Goal: Leave review/rating: Share an evaluation or opinion about a product, service, or content

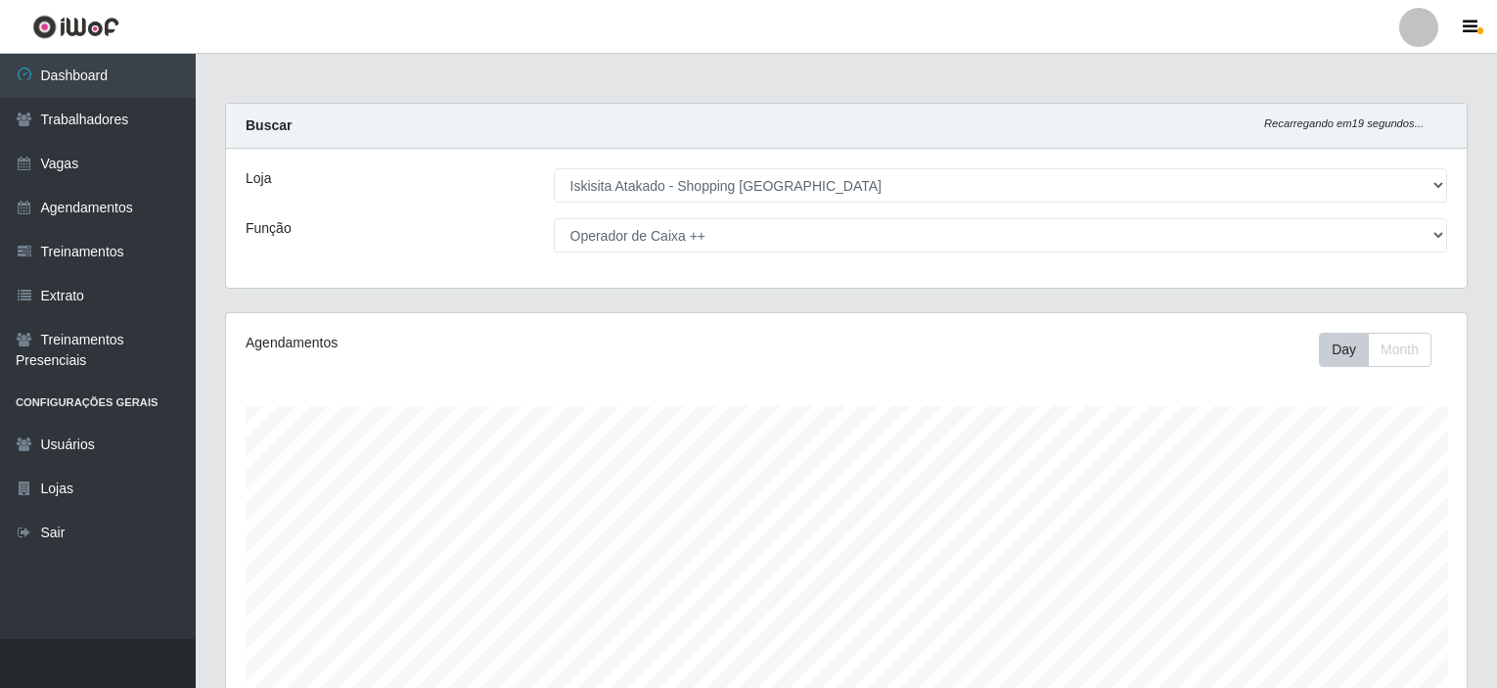
select select "424"
select select "73"
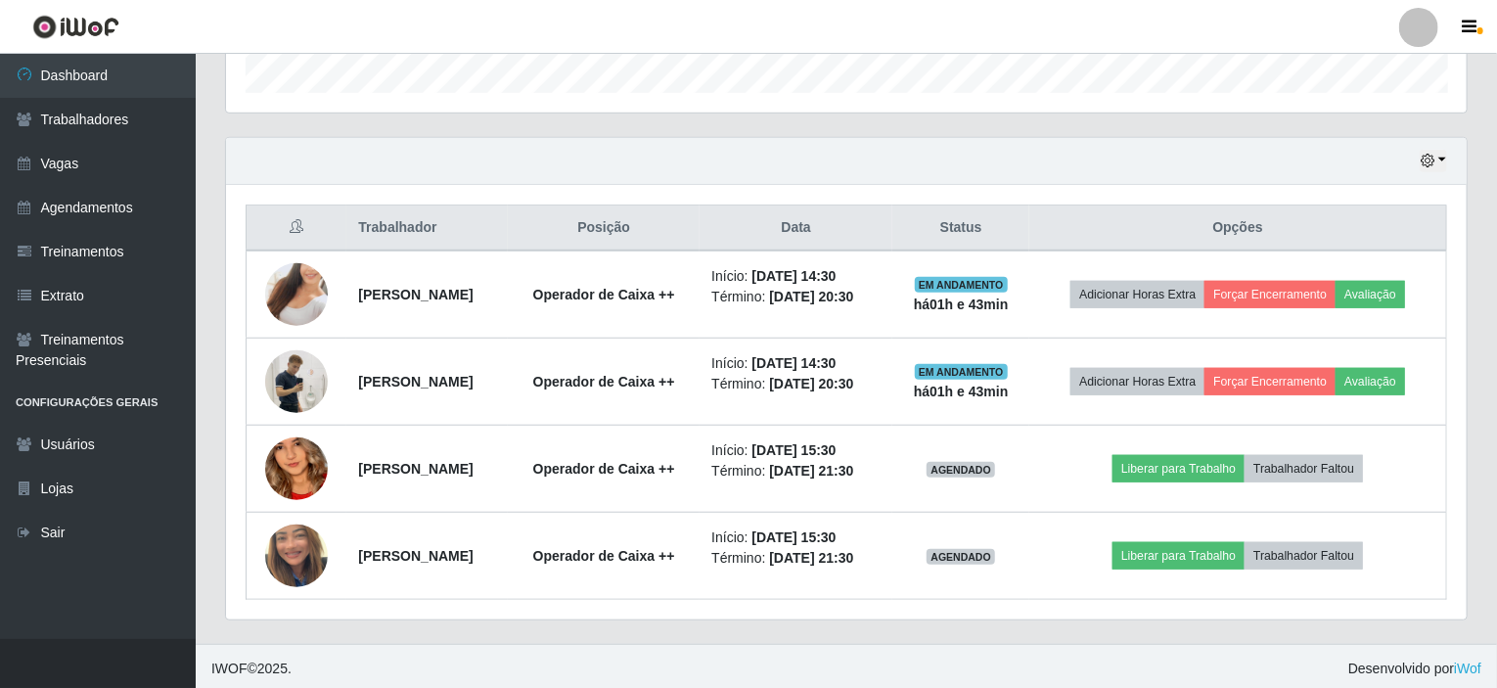
scroll to position [406, 1241]
click at [1176, 469] on button "Liberar para Trabalho" at bounding box center [1179, 468] width 132 height 27
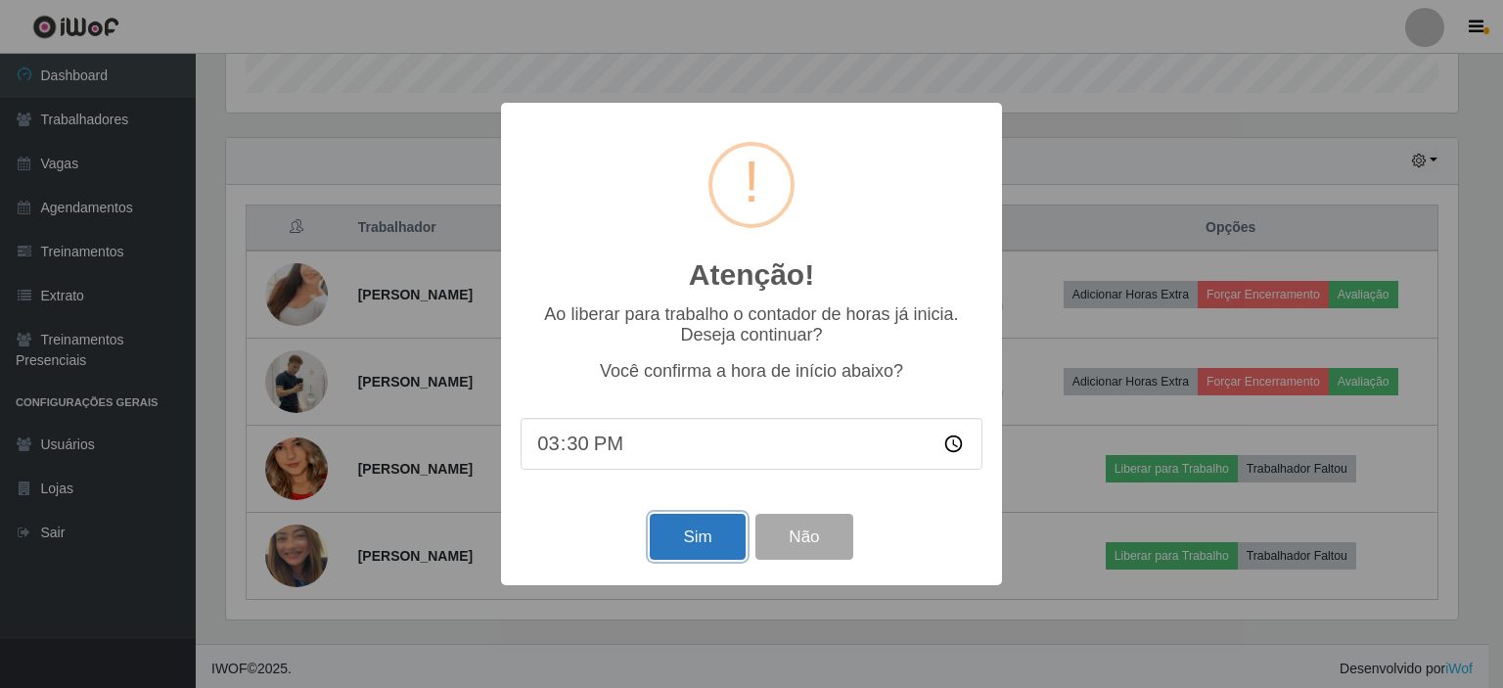
click at [697, 535] on button "Sim" at bounding box center [697, 537] width 95 height 46
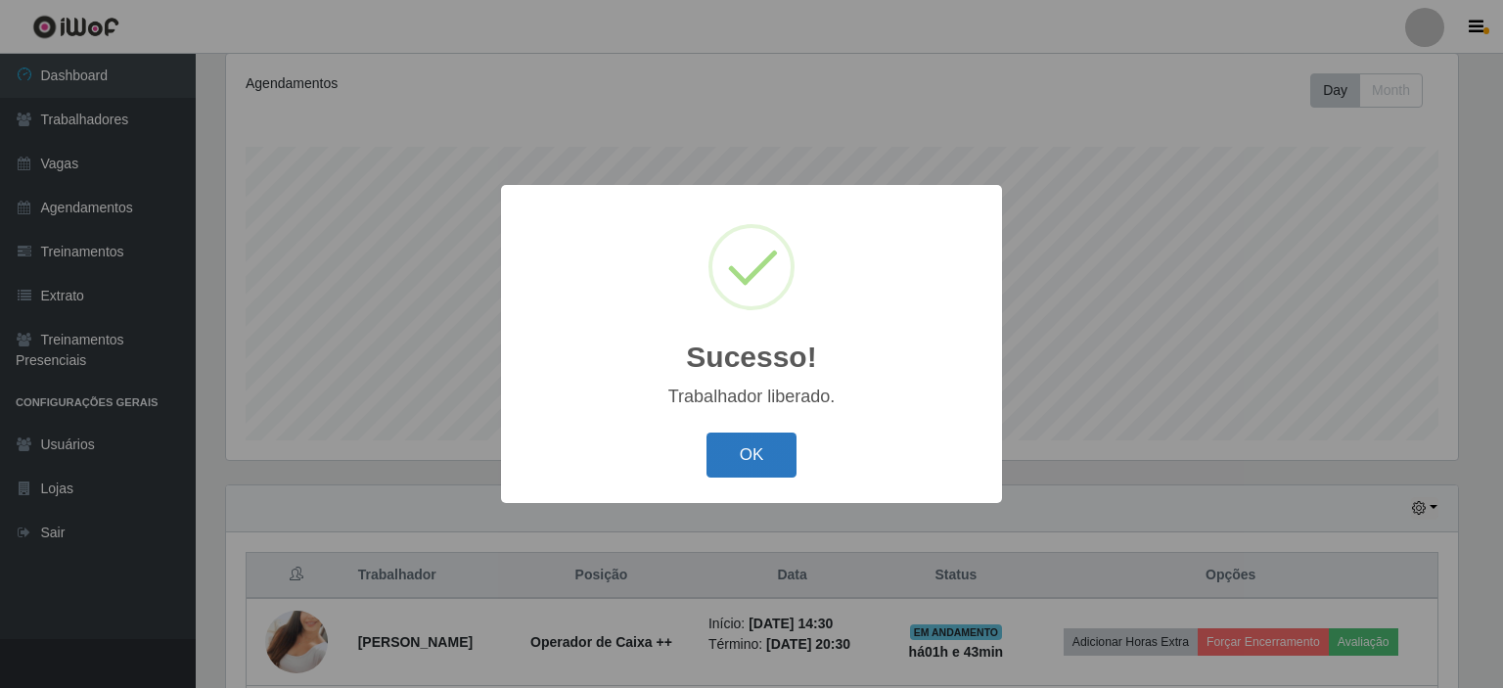
click at [727, 460] on button "OK" at bounding box center [751, 455] width 91 height 46
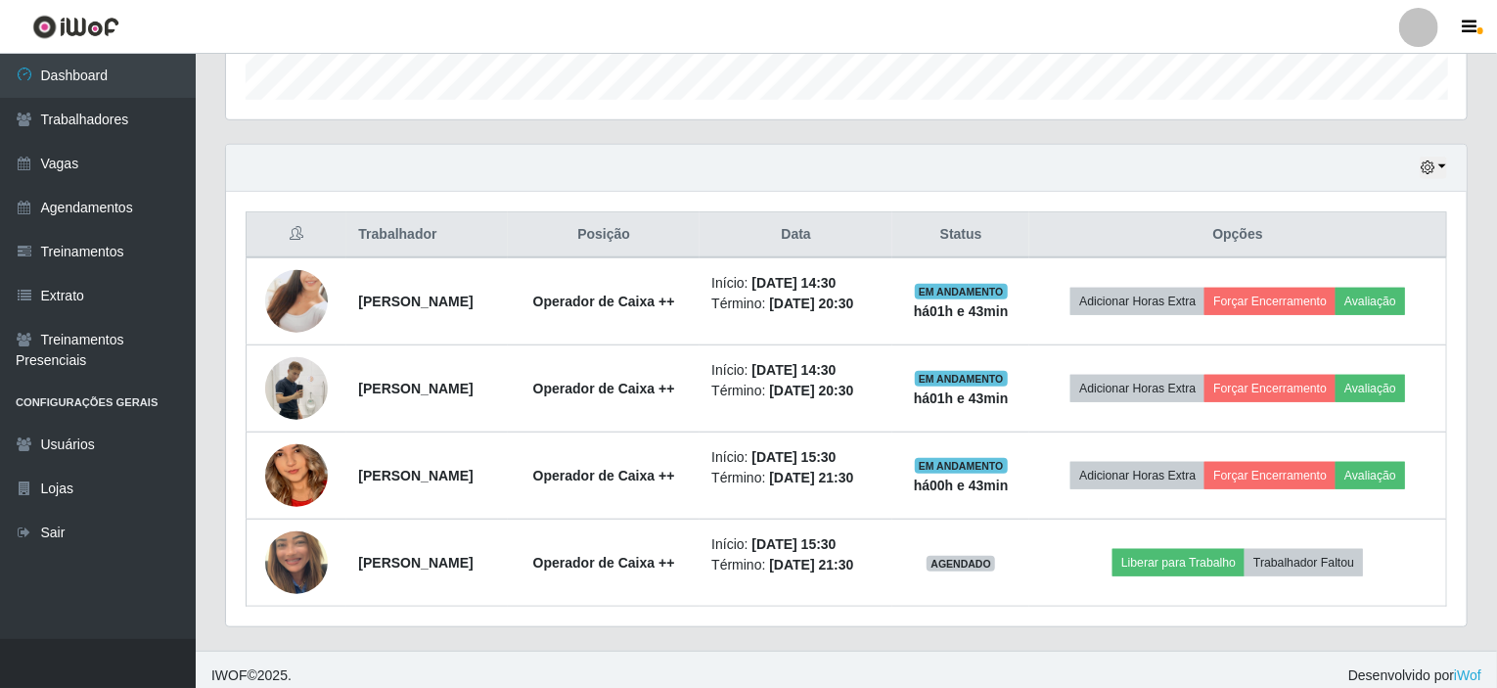
scroll to position [607, 0]
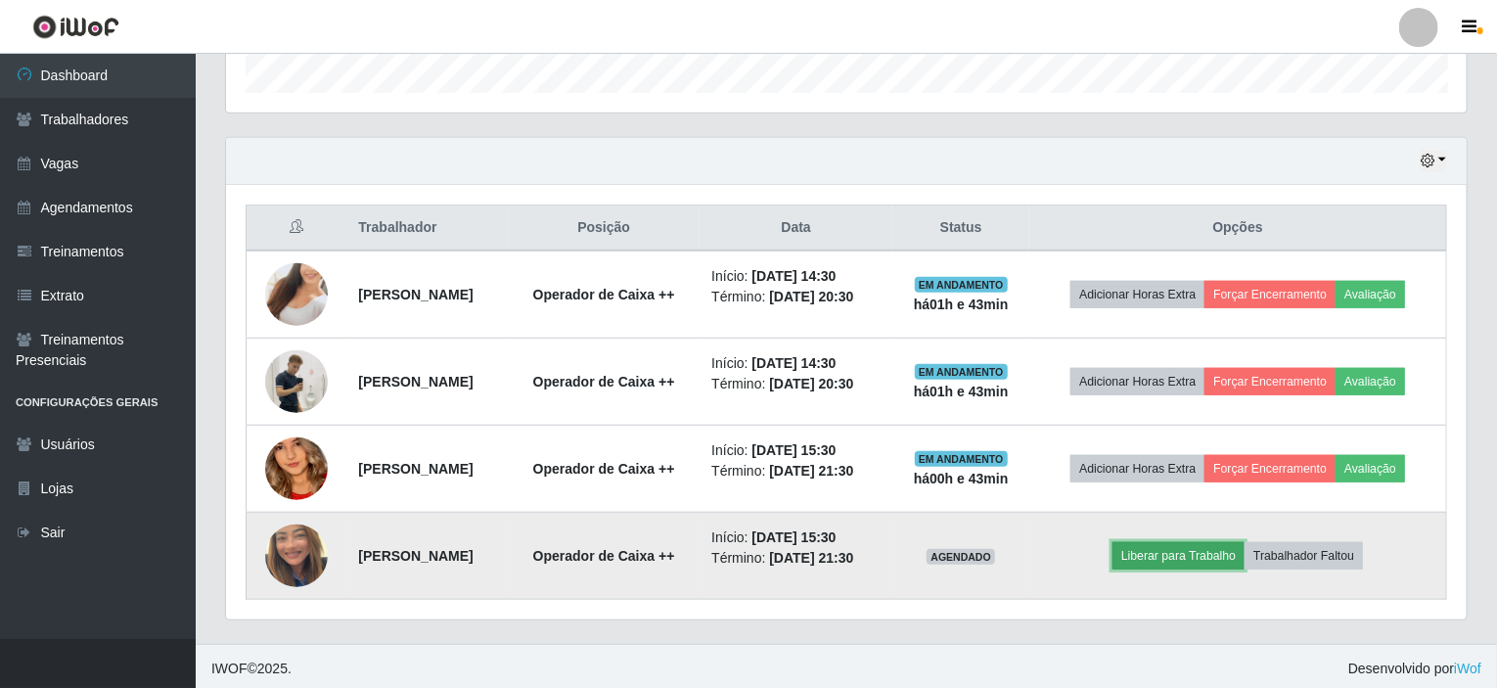
click at [1229, 552] on button "Liberar para Trabalho" at bounding box center [1179, 555] width 132 height 27
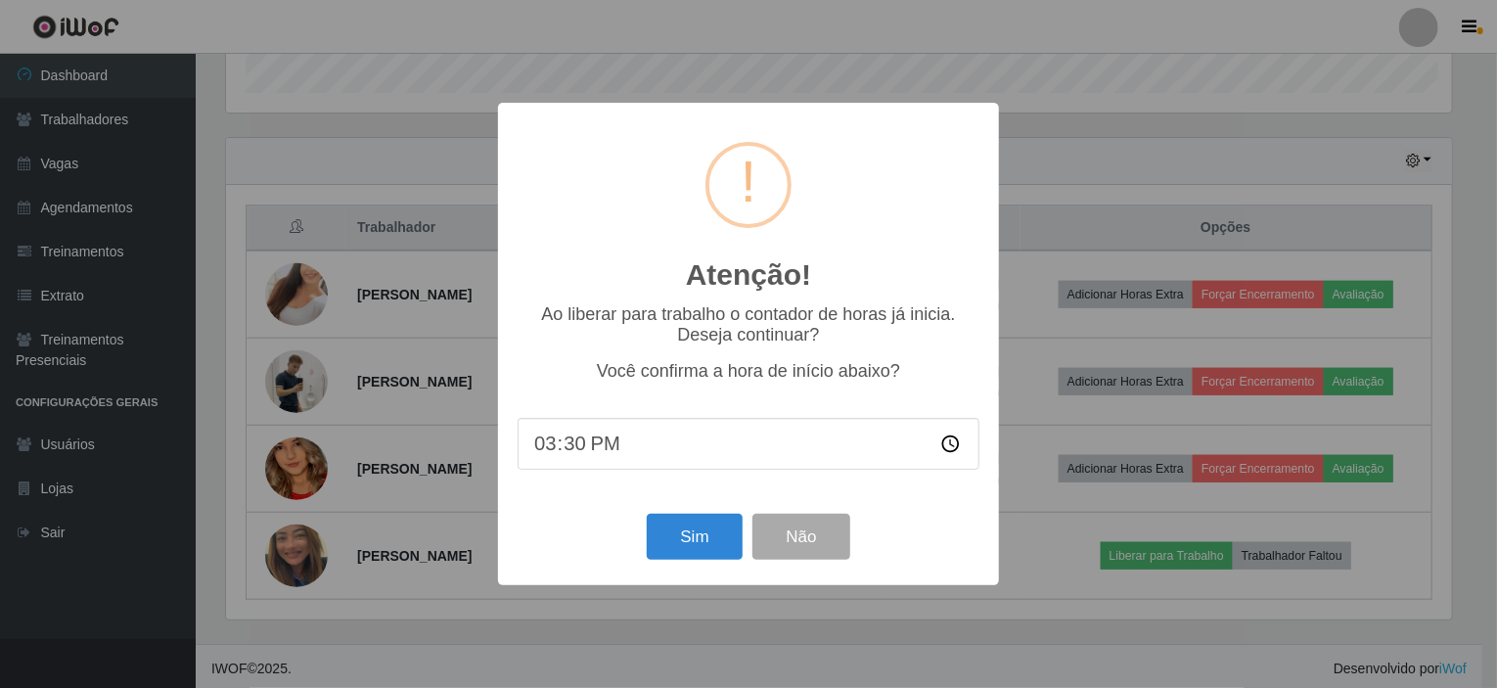
scroll to position [406, 1233]
click at [679, 551] on button "Sim" at bounding box center [697, 537] width 95 height 46
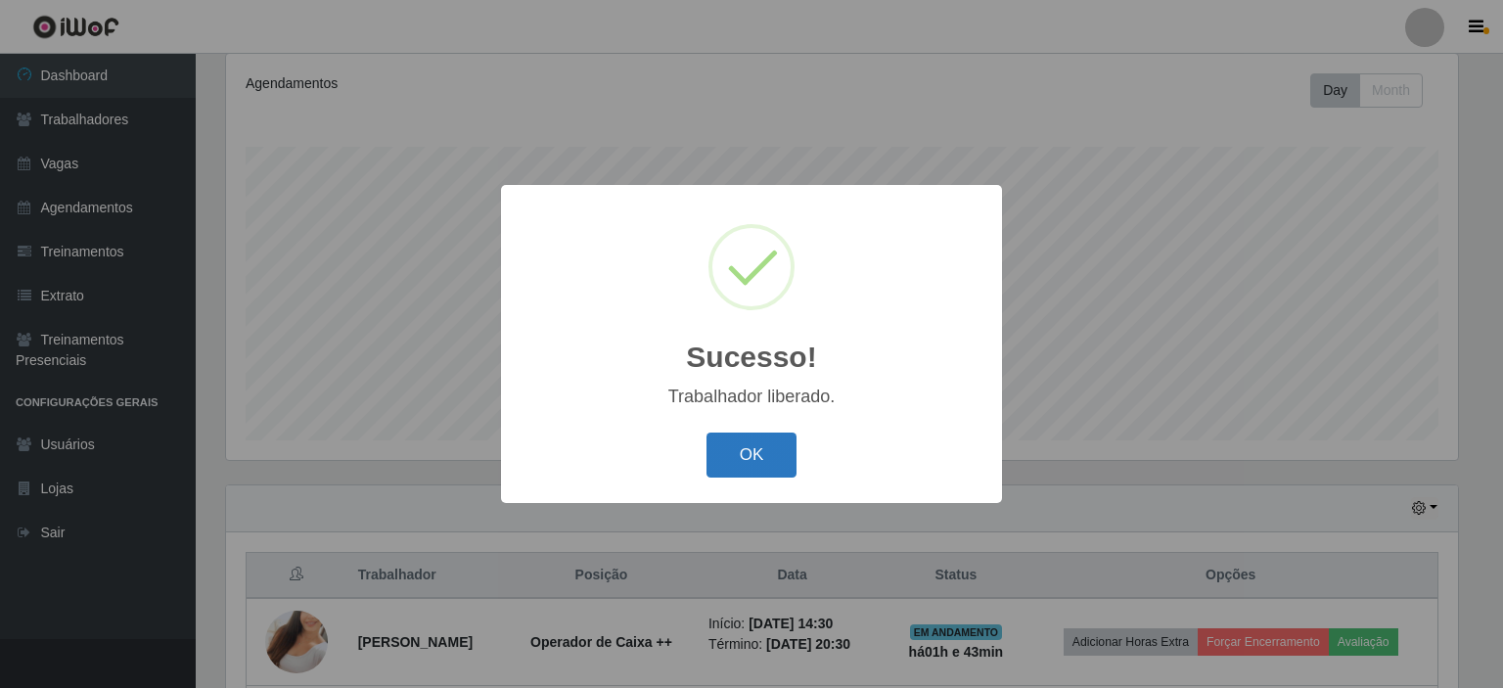
click at [744, 468] on button "OK" at bounding box center [751, 455] width 91 height 46
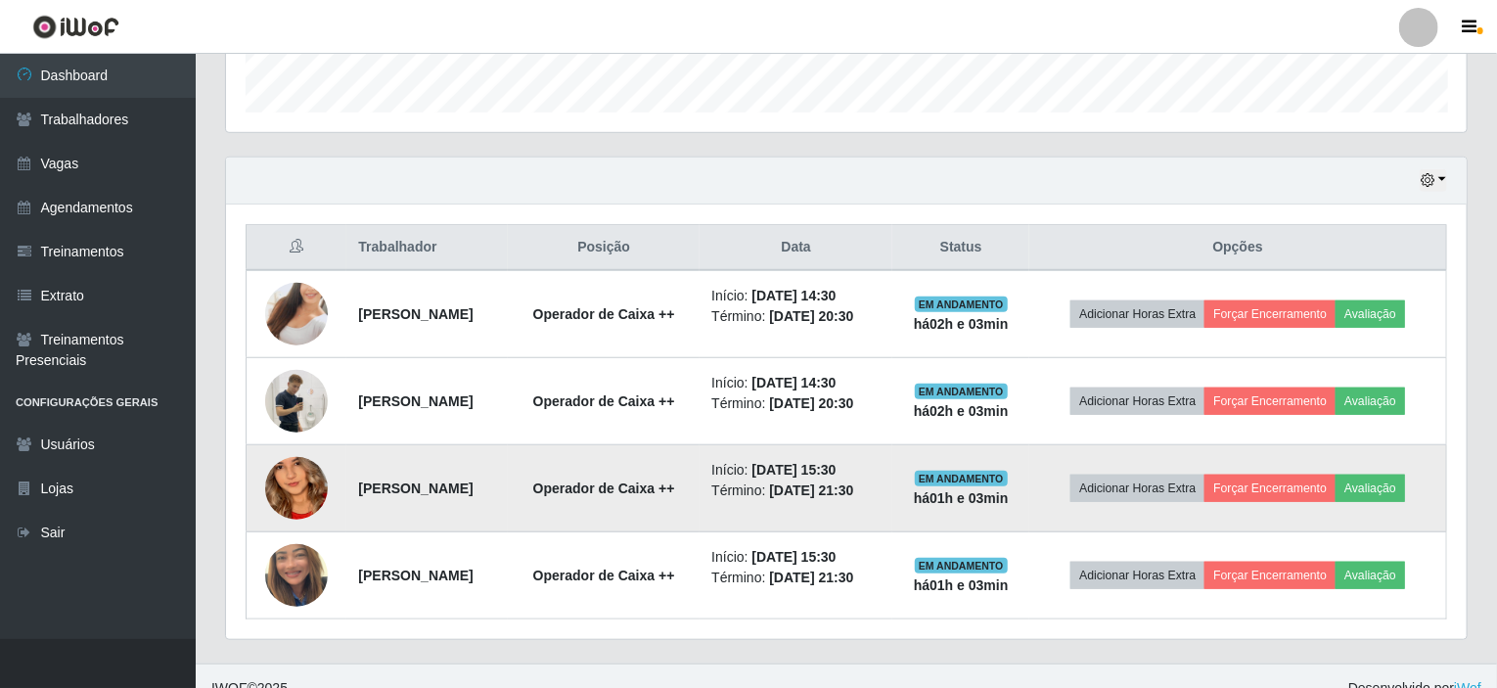
scroll to position [607, 0]
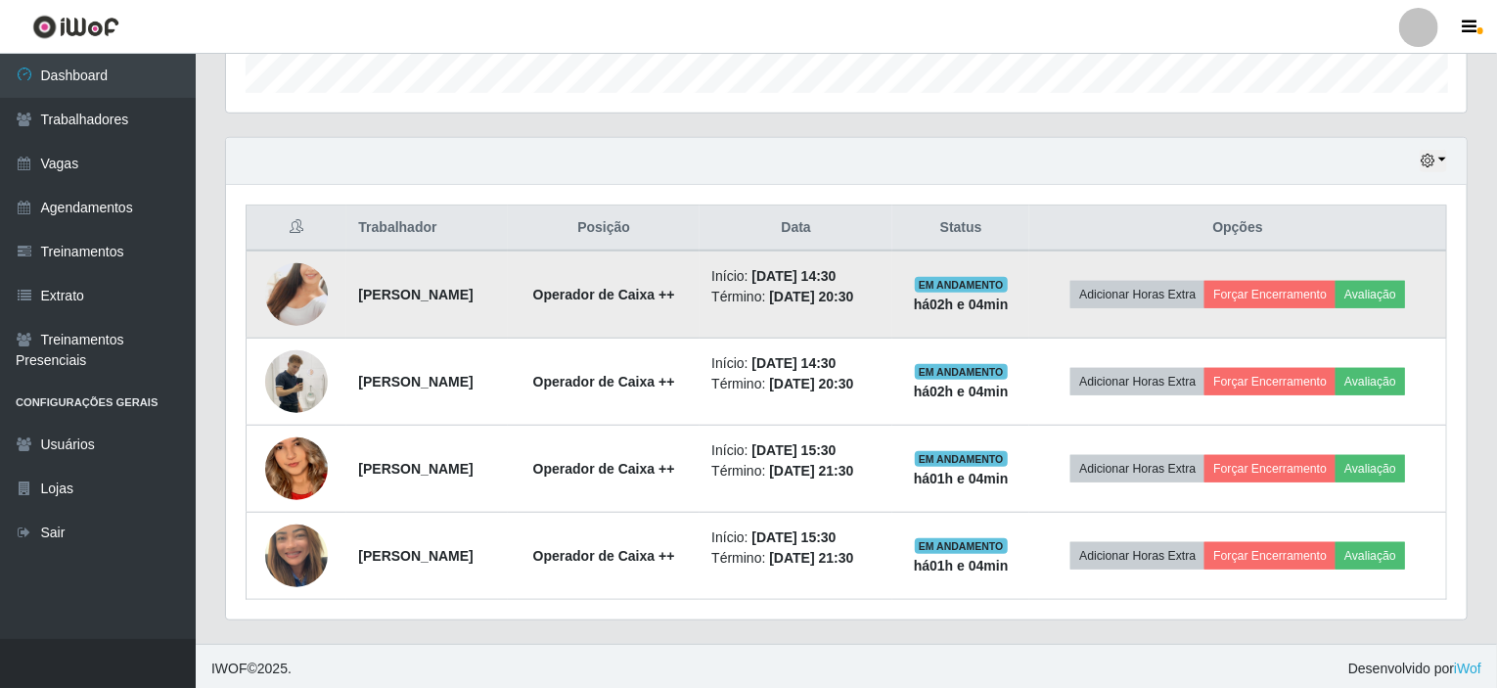
click at [301, 292] on img at bounding box center [296, 295] width 63 height 112
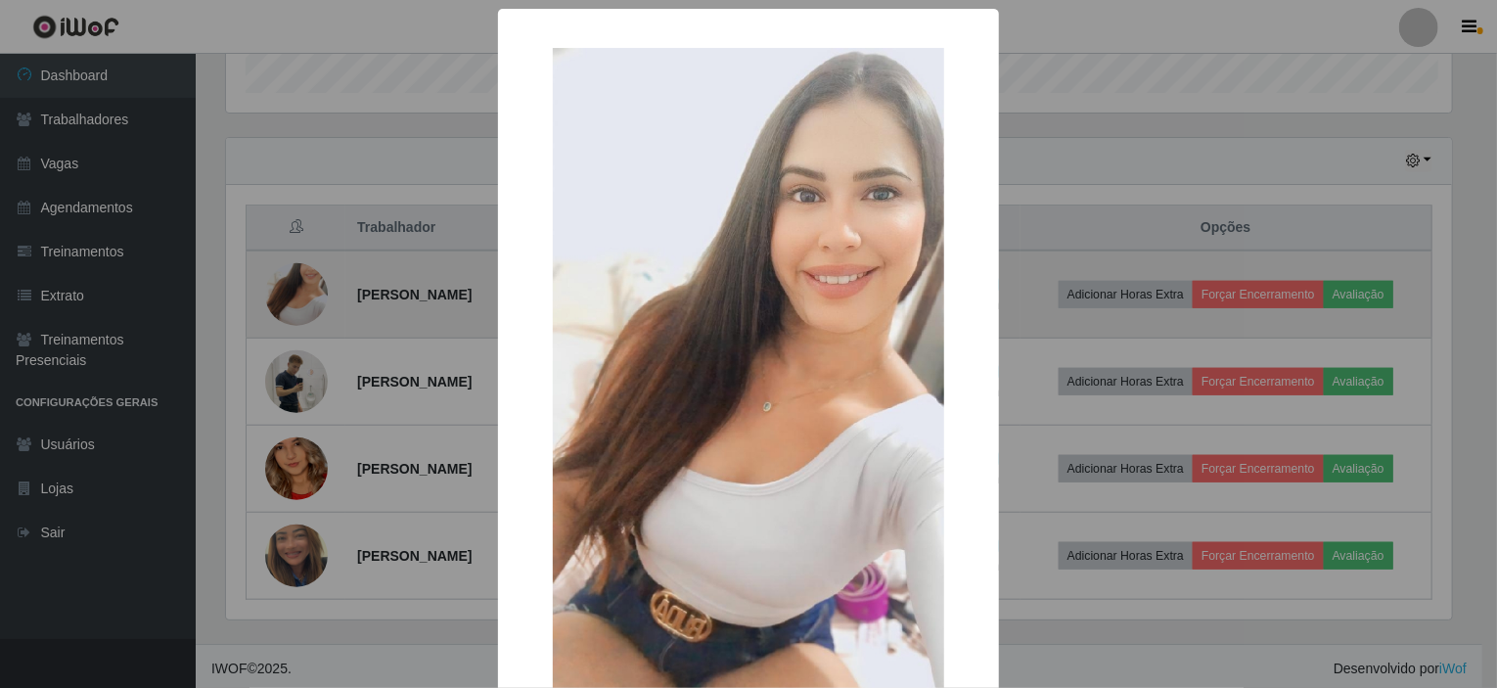
scroll to position [406, 1233]
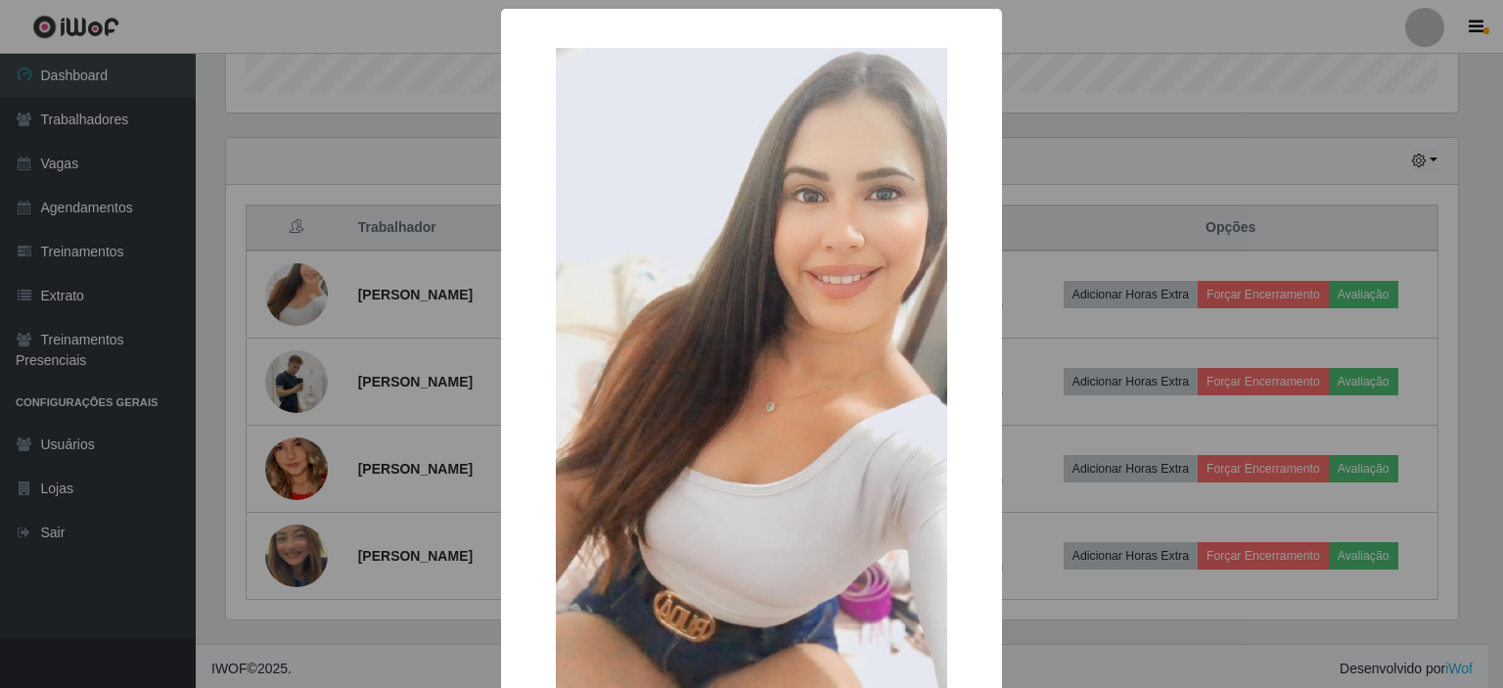
click at [1024, 606] on div "× OK Cancel" at bounding box center [751, 344] width 1503 height 688
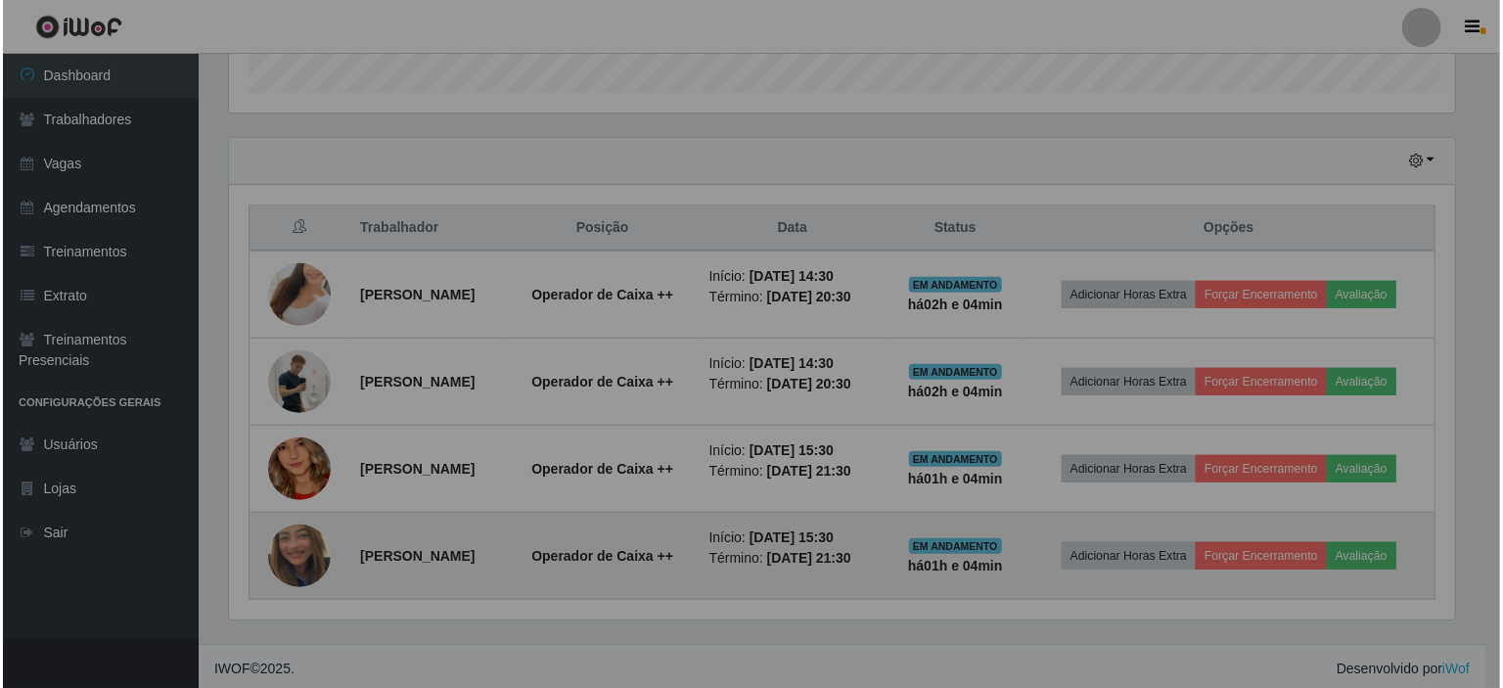
scroll to position [406, 1241]
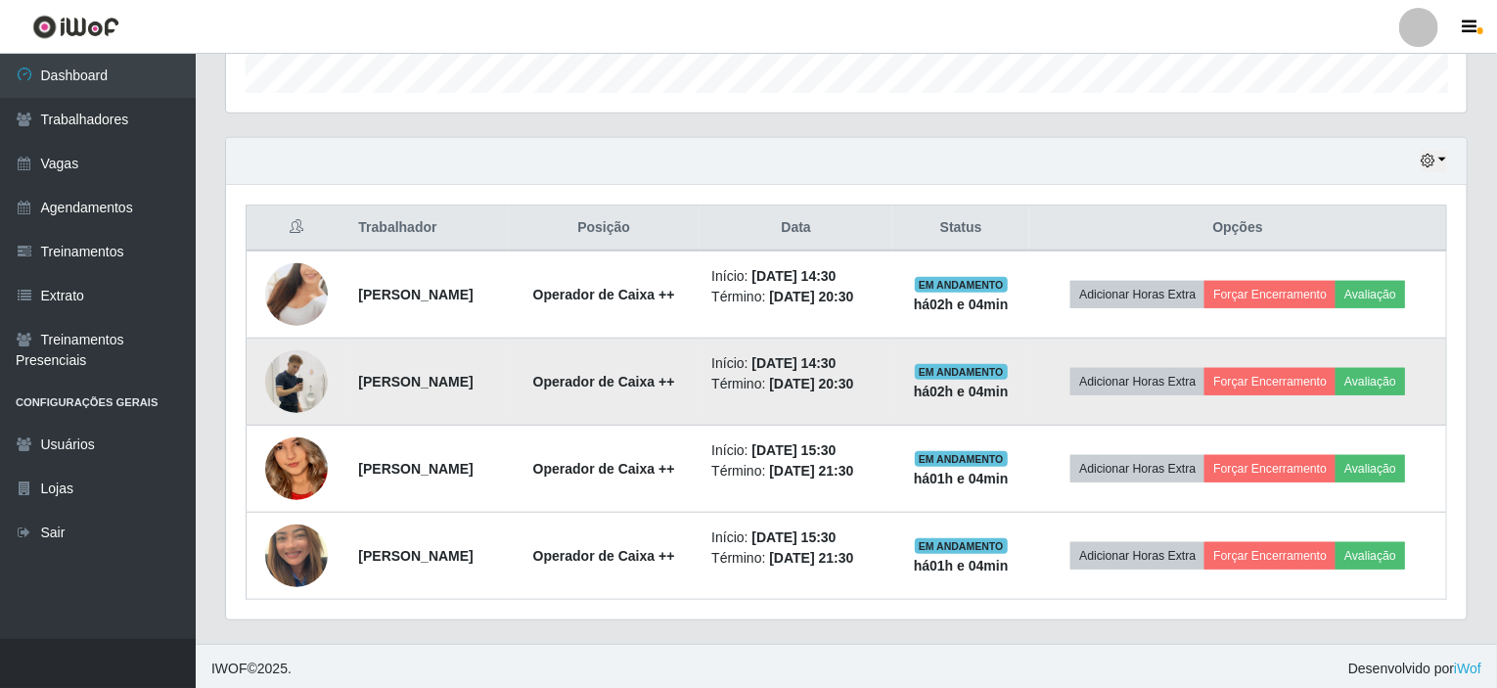
click at [292, 377] on img at bounding box center [296, 382] width 63 height 112
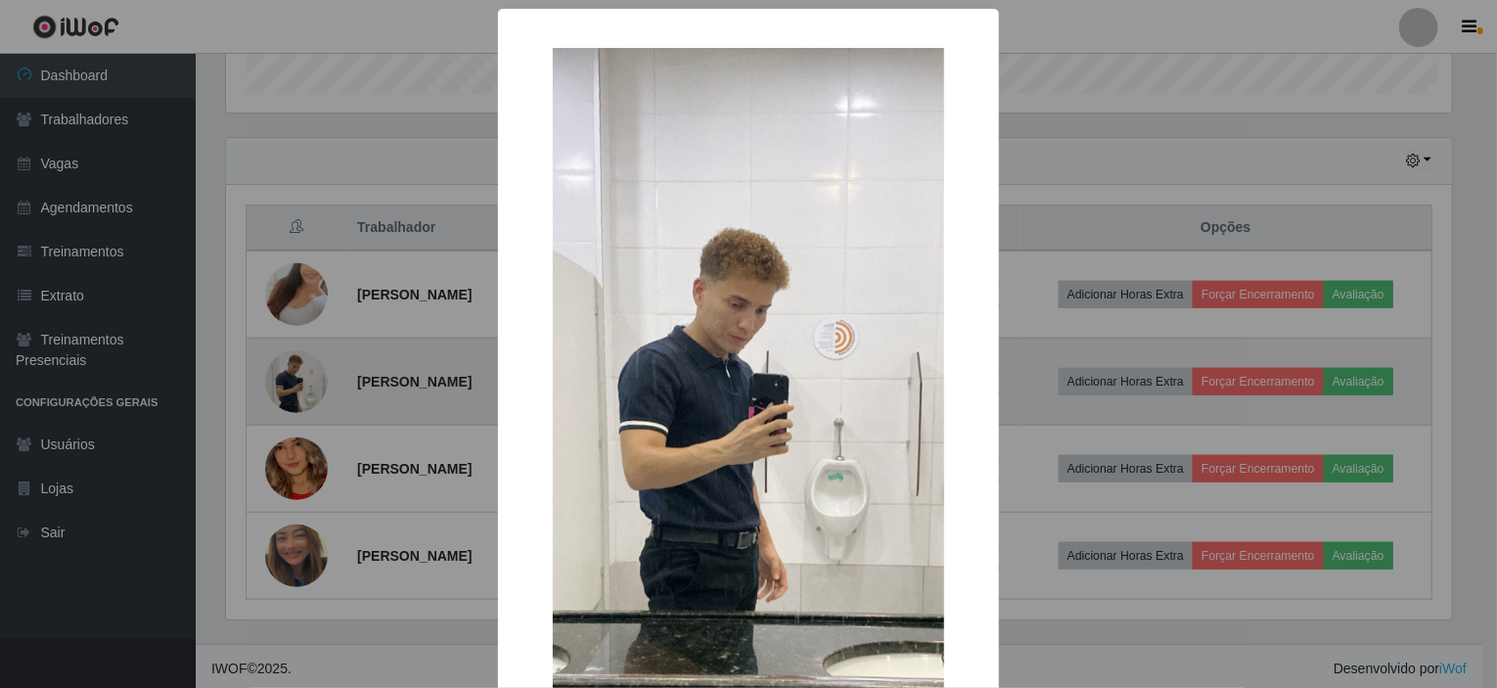
scroll to position [406, 1233]
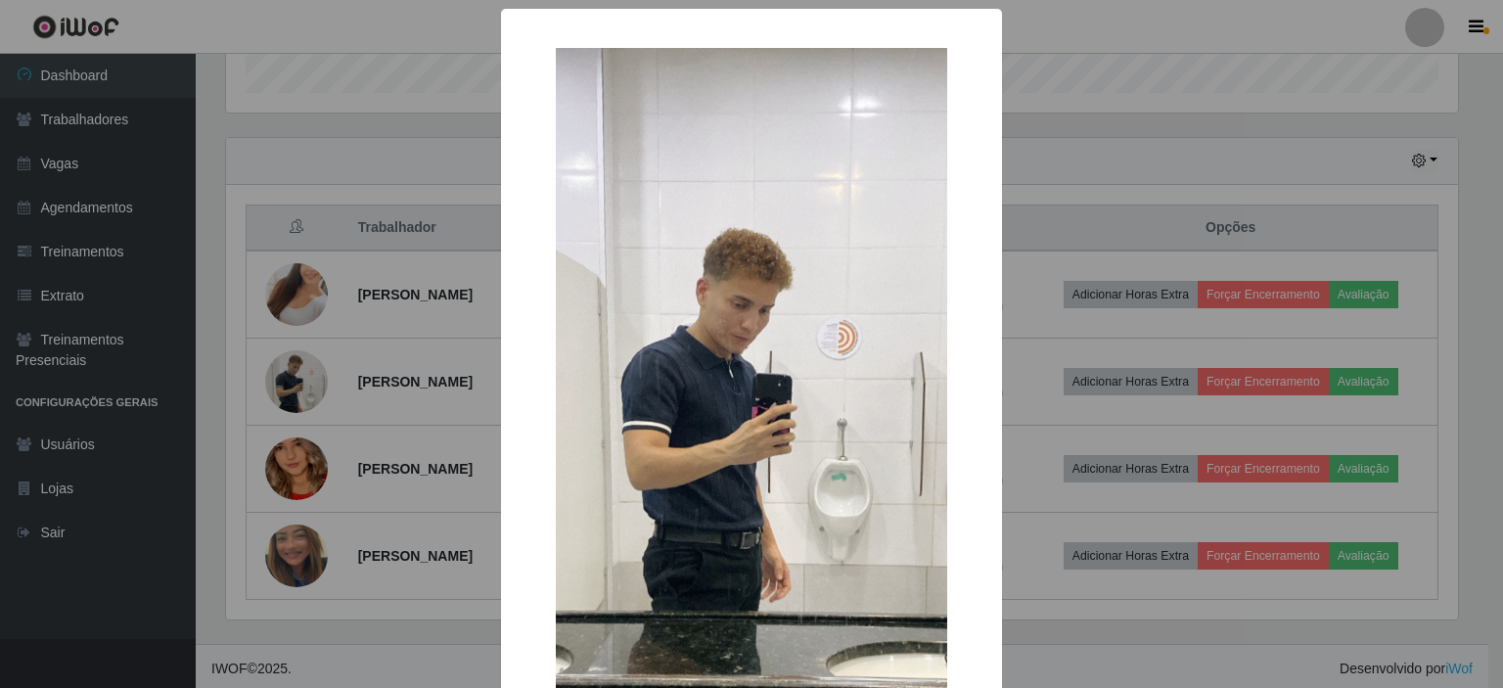
click at [1133, 616] on div "× OK Cancel" at bounding box center [751, 344] width 1503 height 688
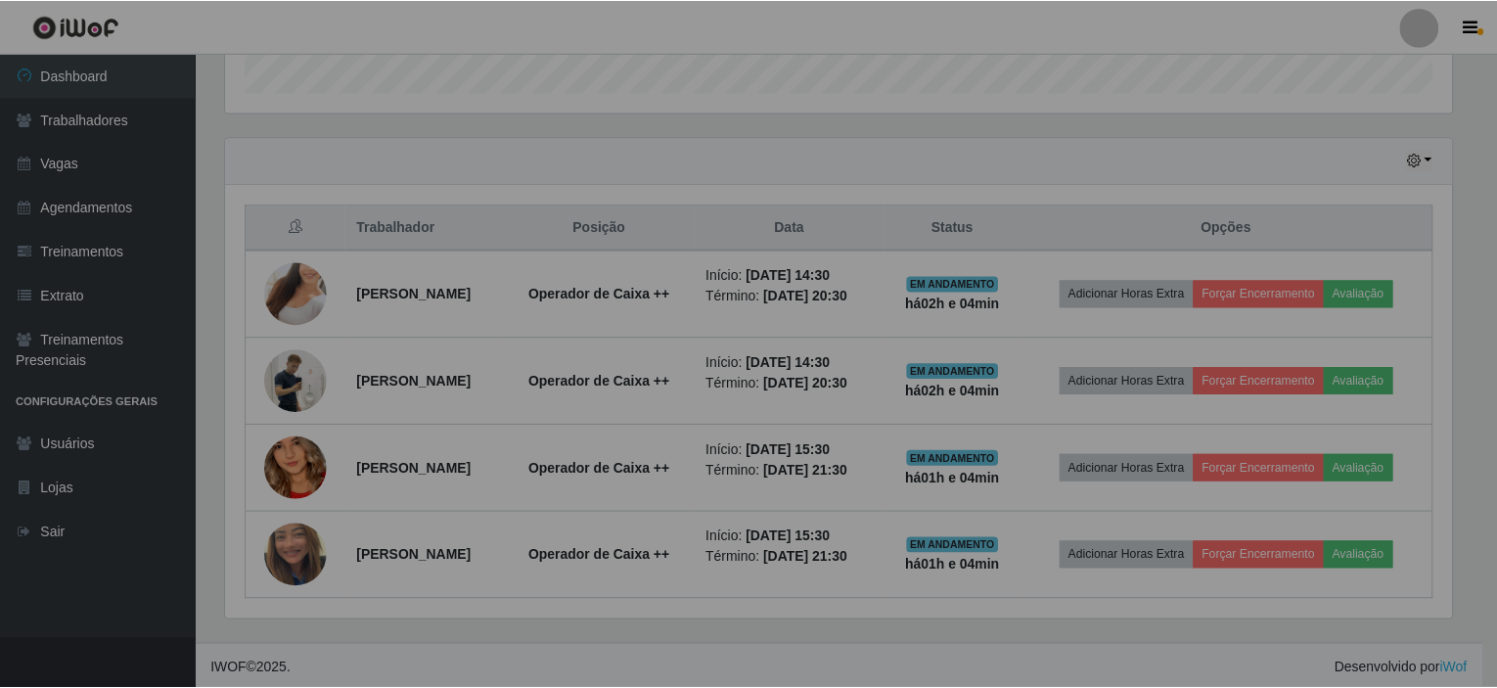
scroll to position [406, 1241]
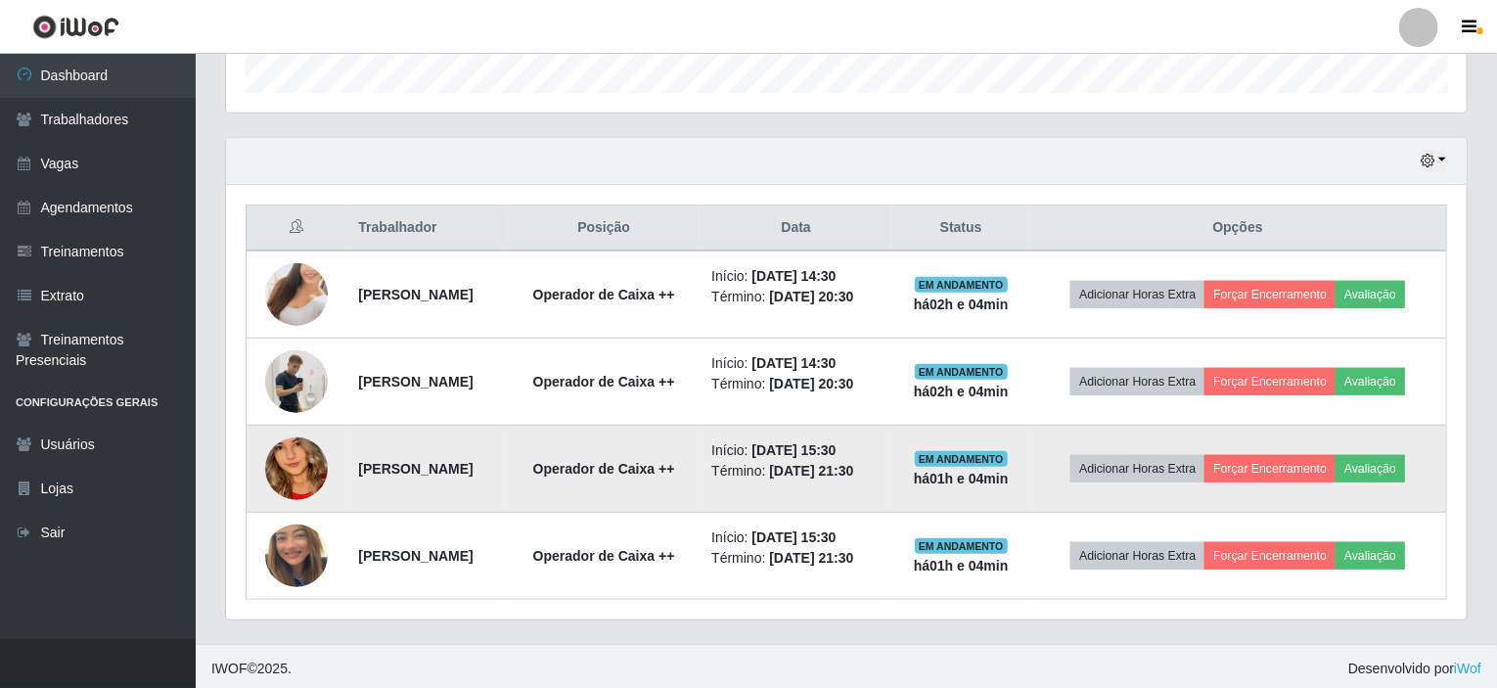
click at [292, 468] on img at bounding box center [296, 469] width 63 height 136
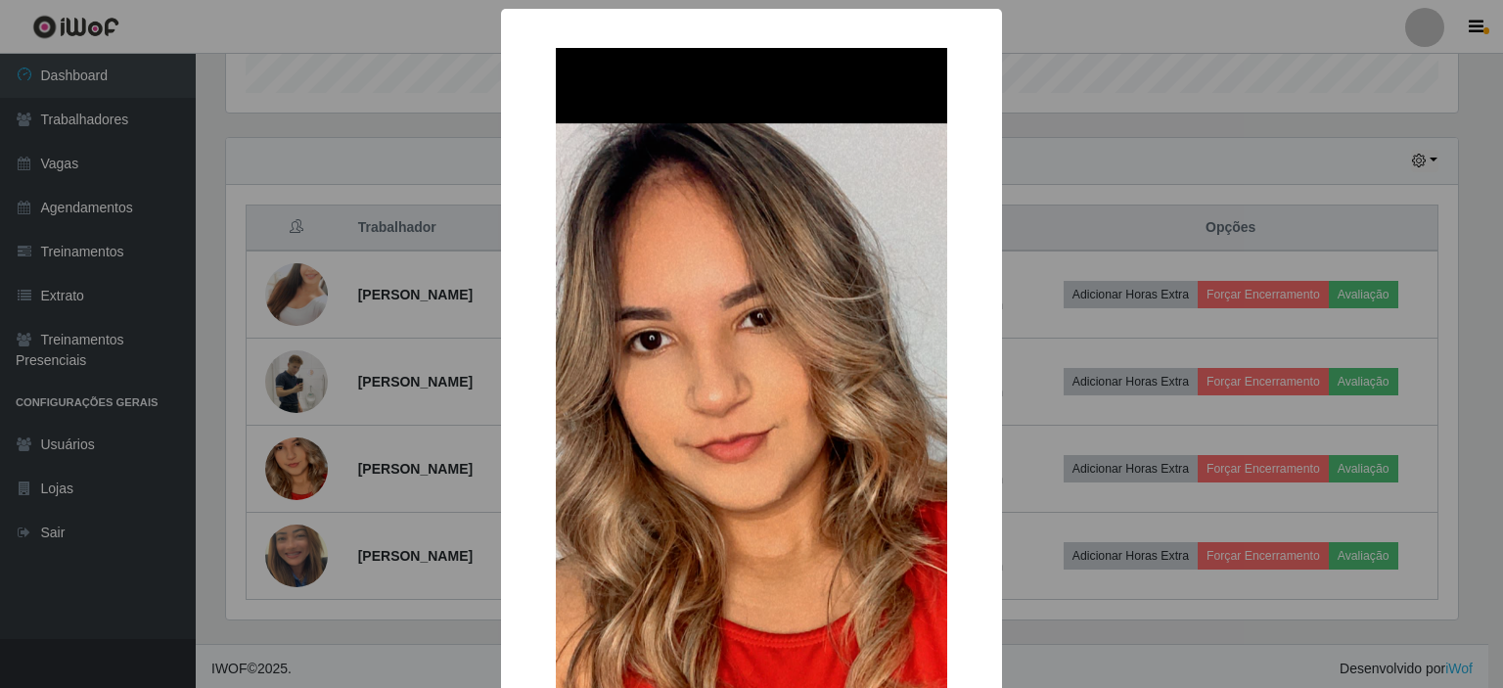
click at [1095, 615] on div "× OK Cancel" at bounding box center [751, 344] width 1503 height 688
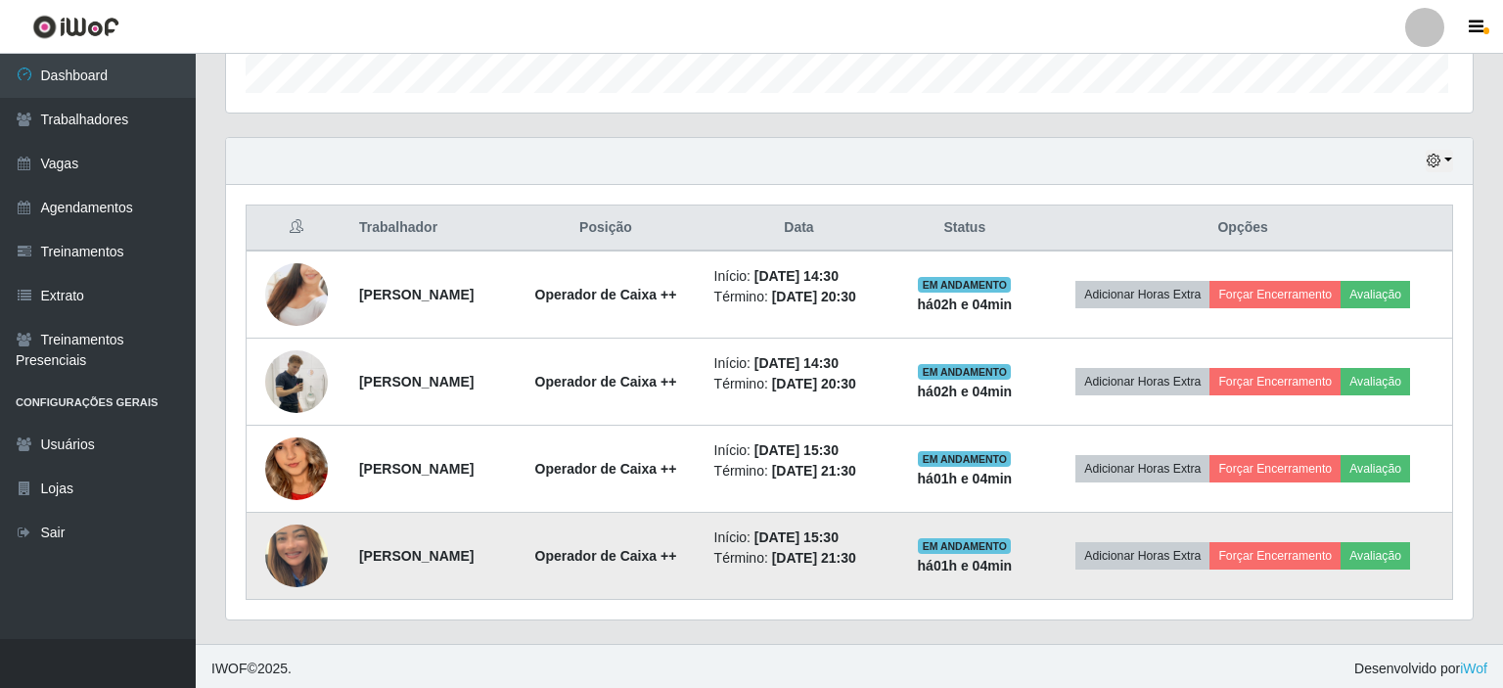
scroll to position [406, 1241]
click at [274, 543] on img at bounding box center [296, 556] width 63 height 112
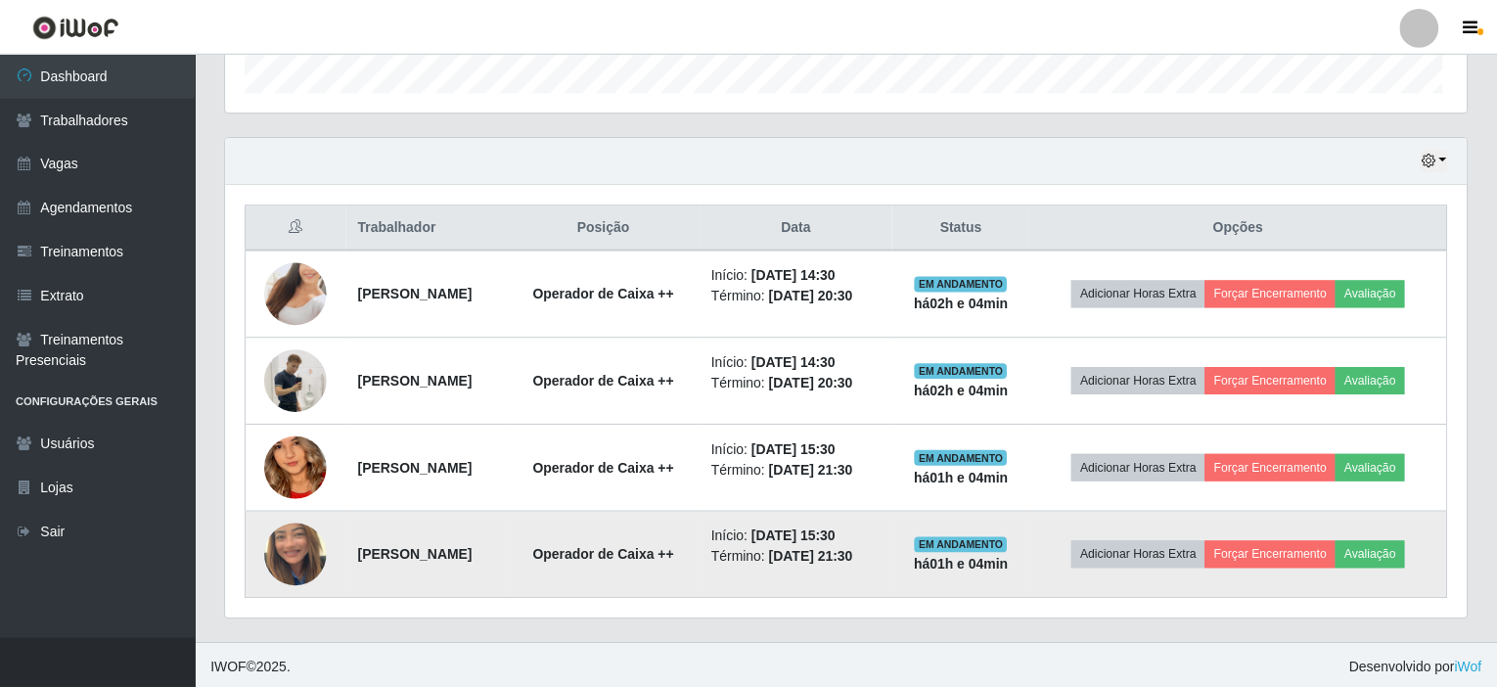
scroll to position [406, 1233]
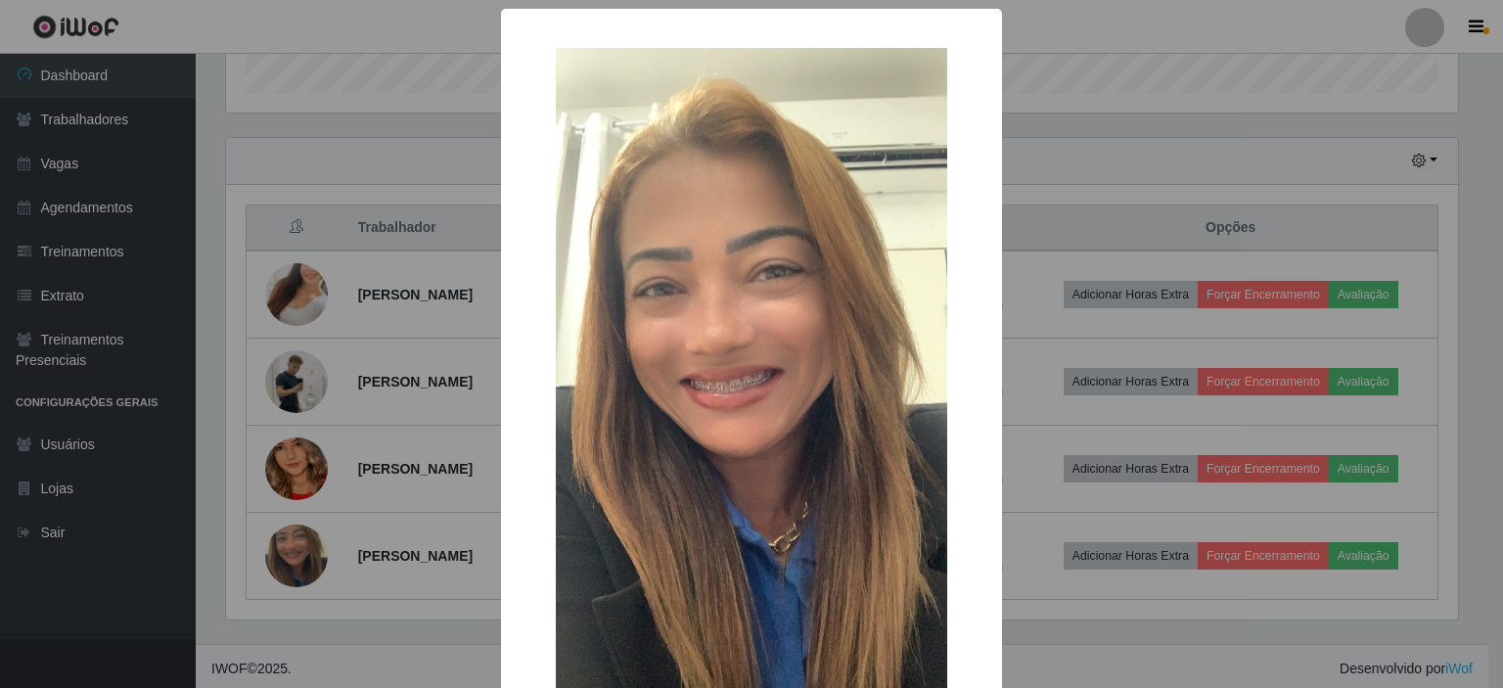
click at [1094, 615] on div "× OK Cancel" at bounding box center [751, 344] width 1503 height 688
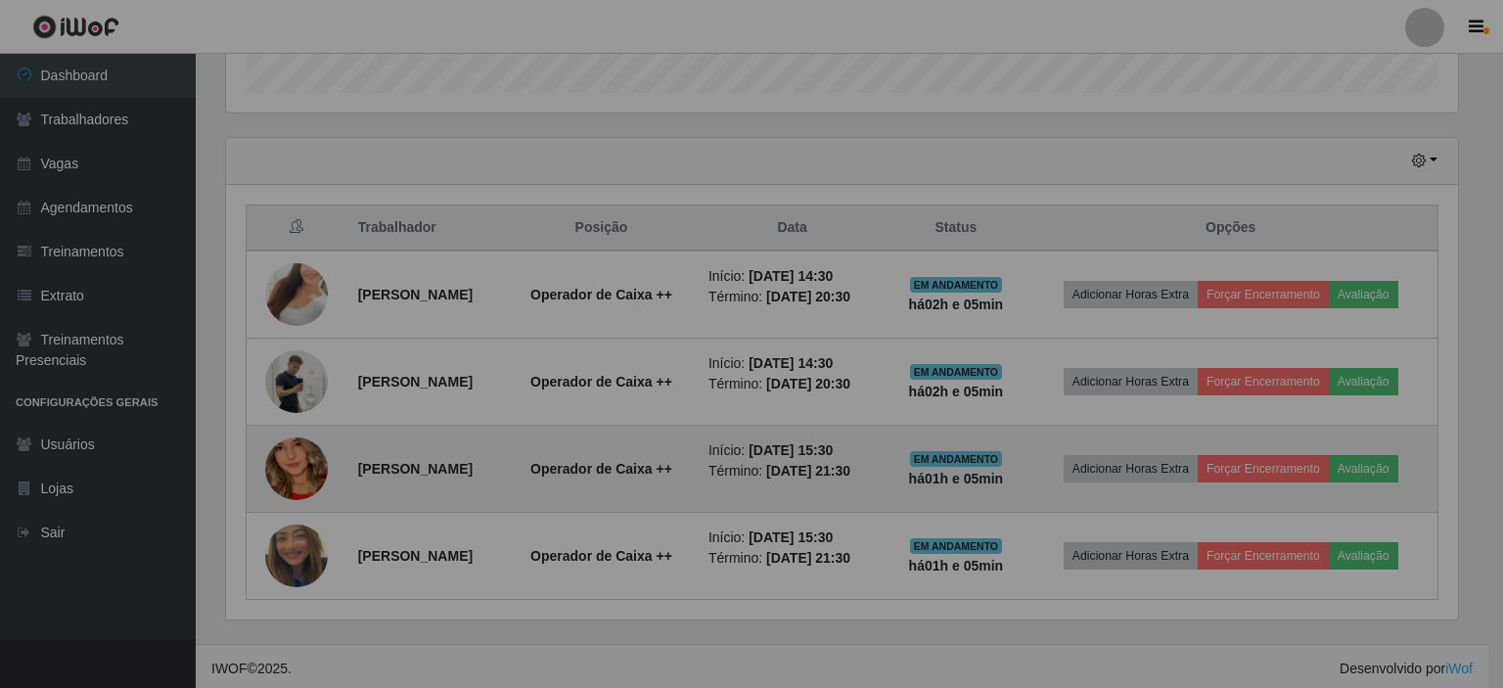
scroll to position [406, 1241]
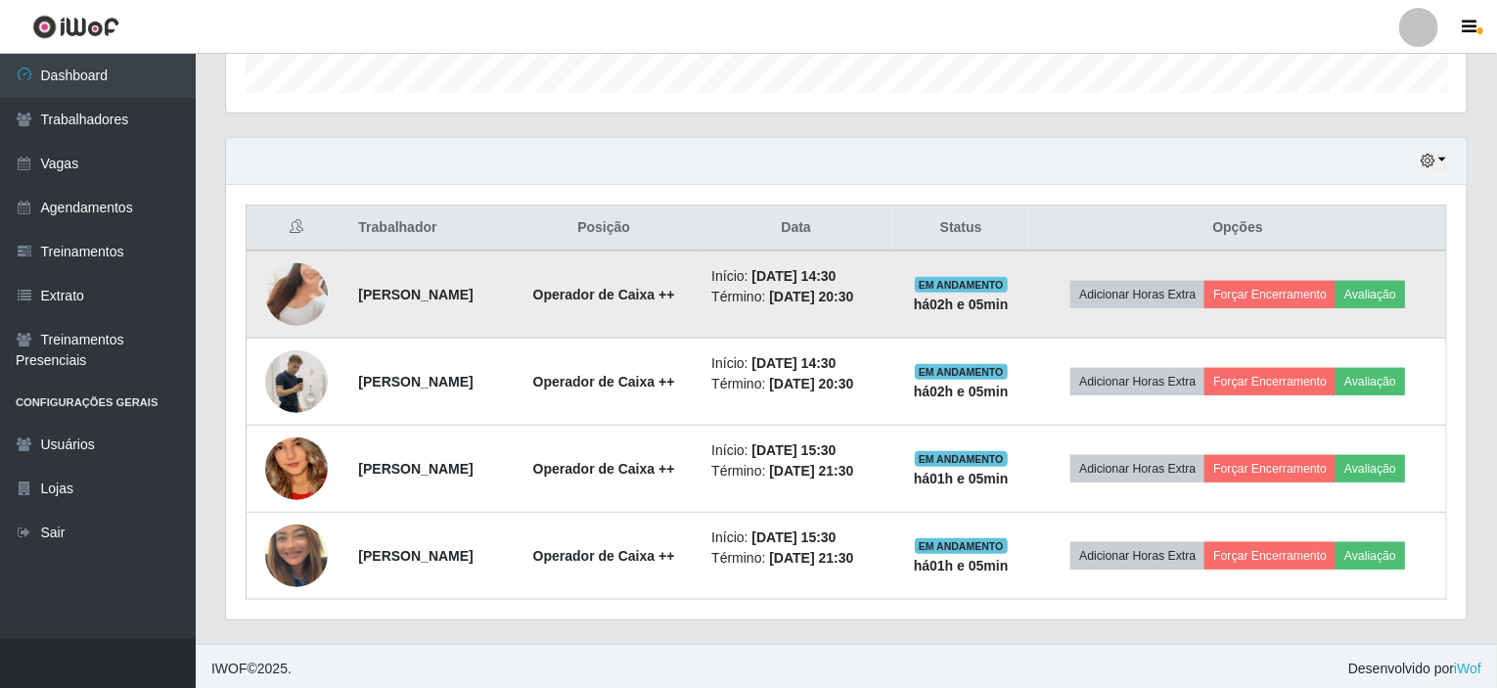
click at [300, 298] on img at bounding box center [296, 295] width 63 height 112
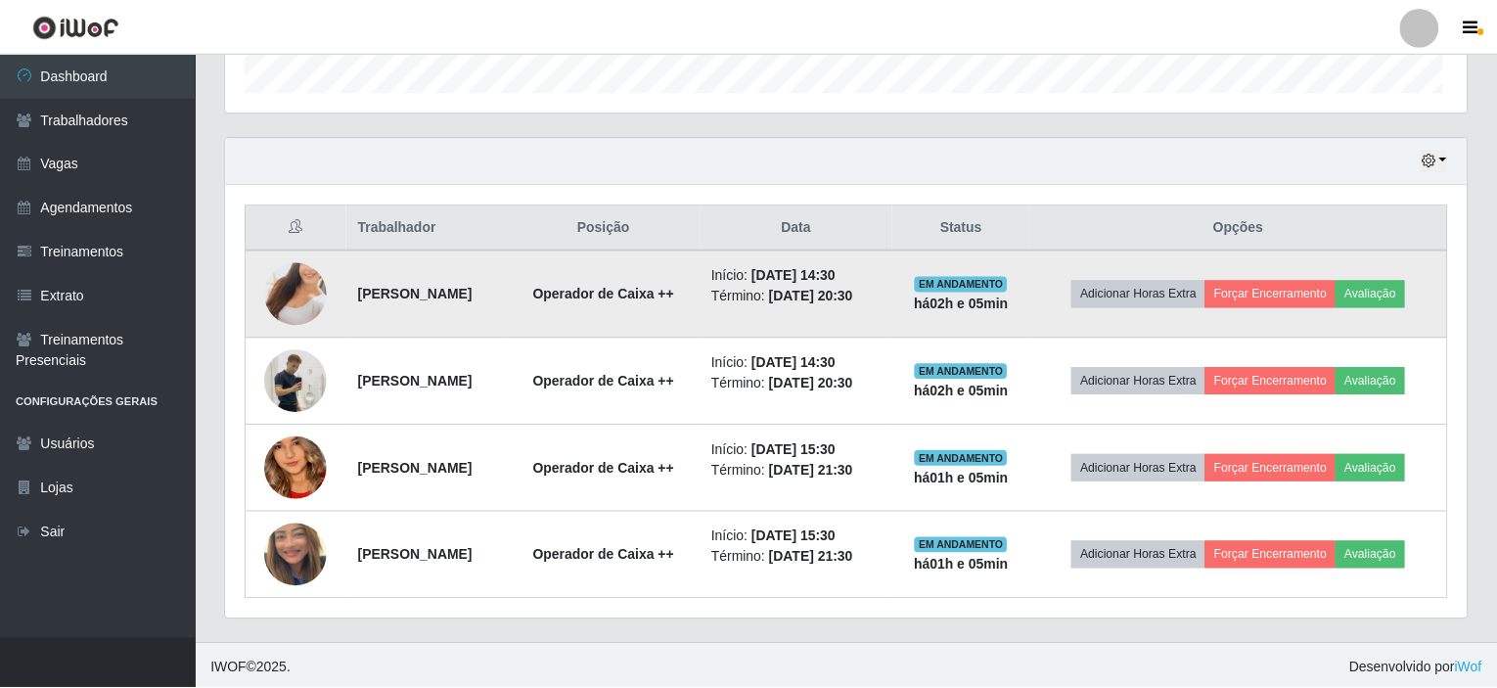
scroll to position [406, 1233]
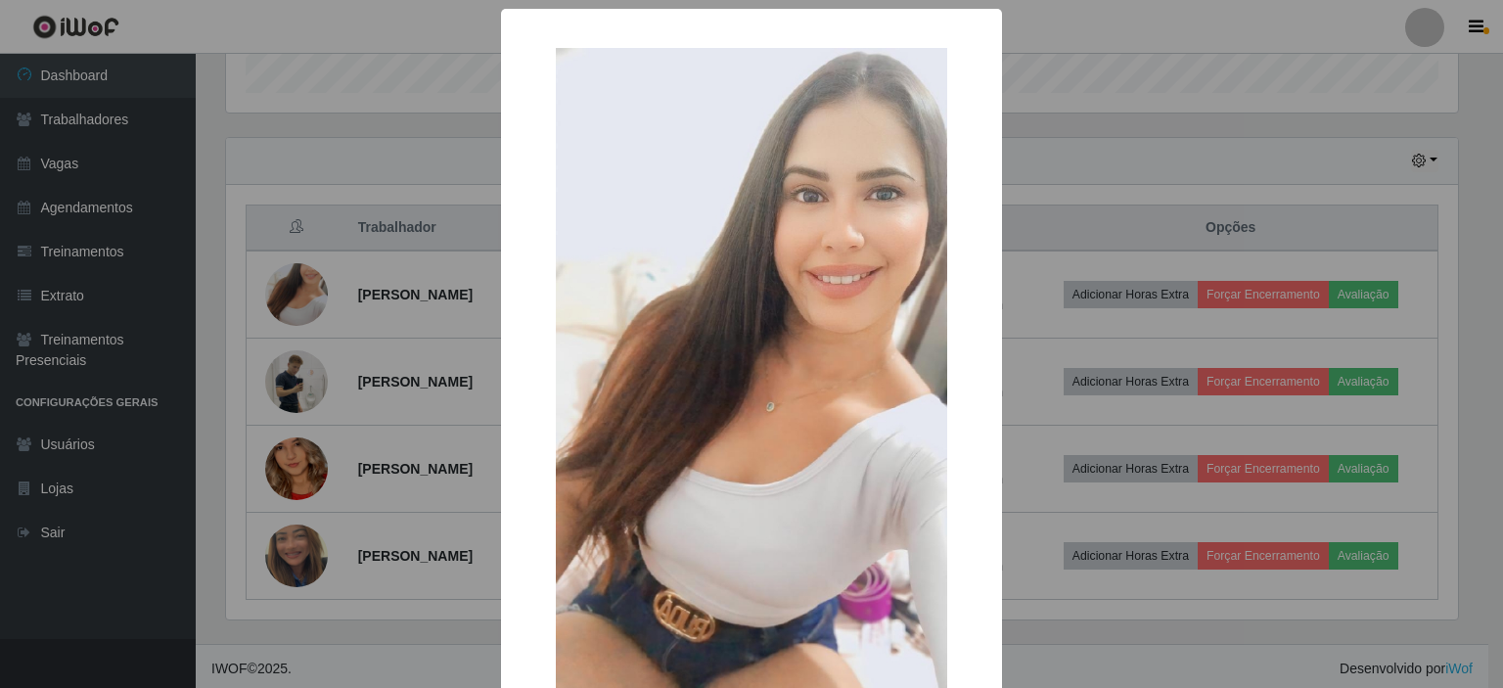
click at [1128, 664] on div "× OK Cancel" at bounding box center [751, 344] width 1503 height 688
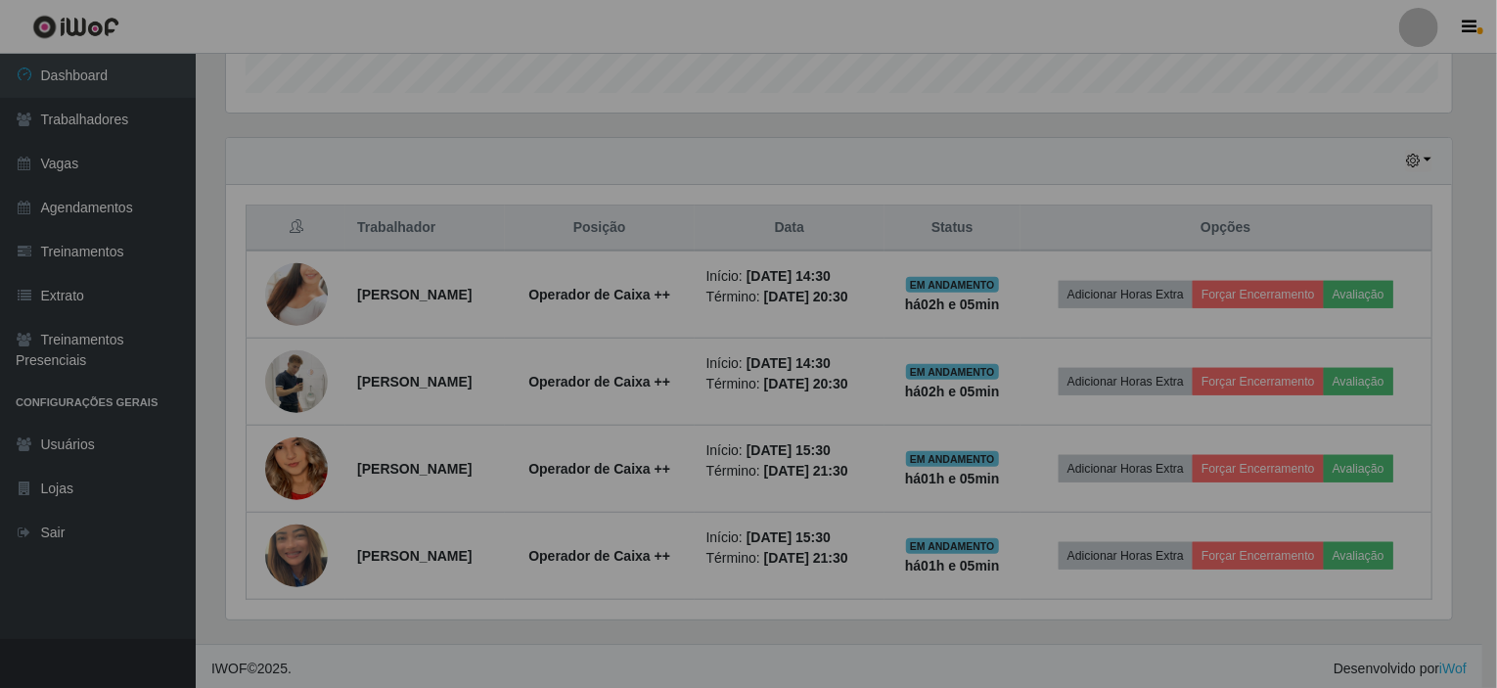
scroll to position [406, 1241]
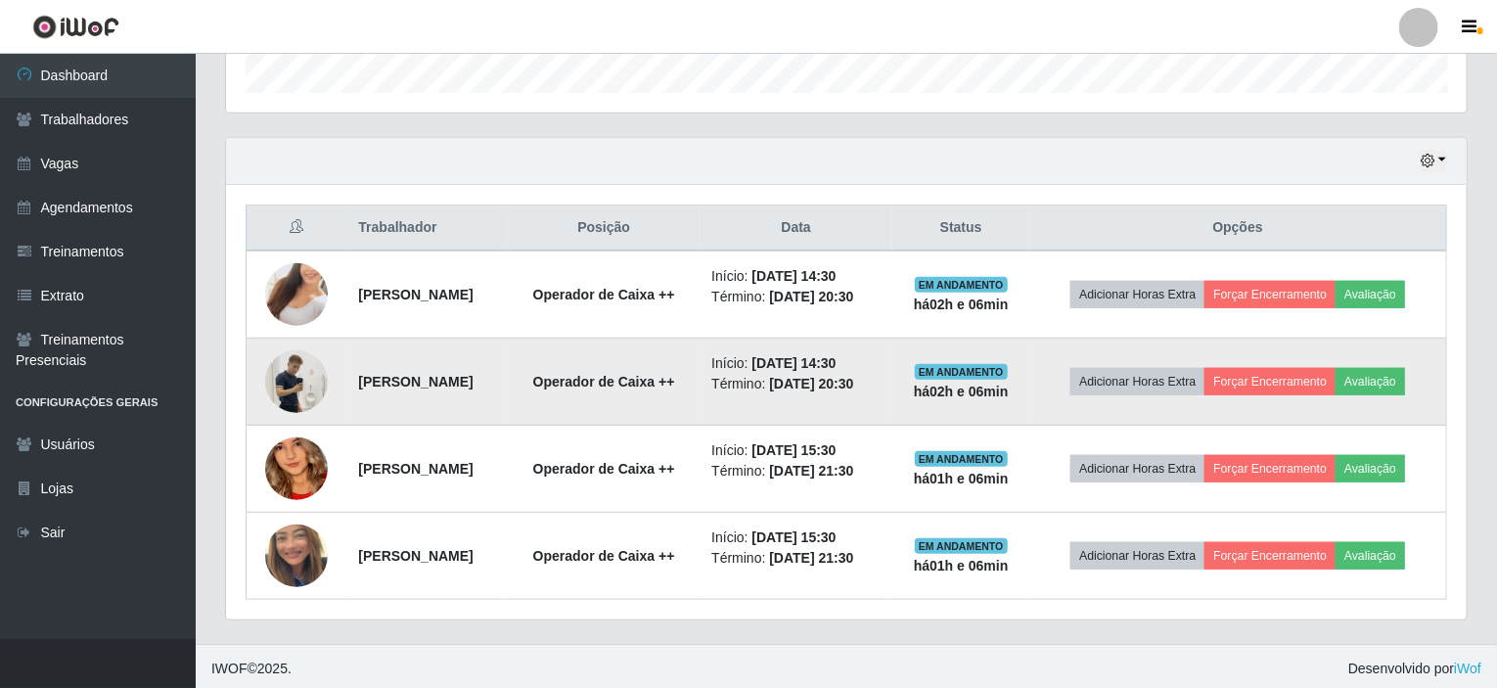
click at [305, 381] on img at bounding box center [296, 382] width 63 height 112
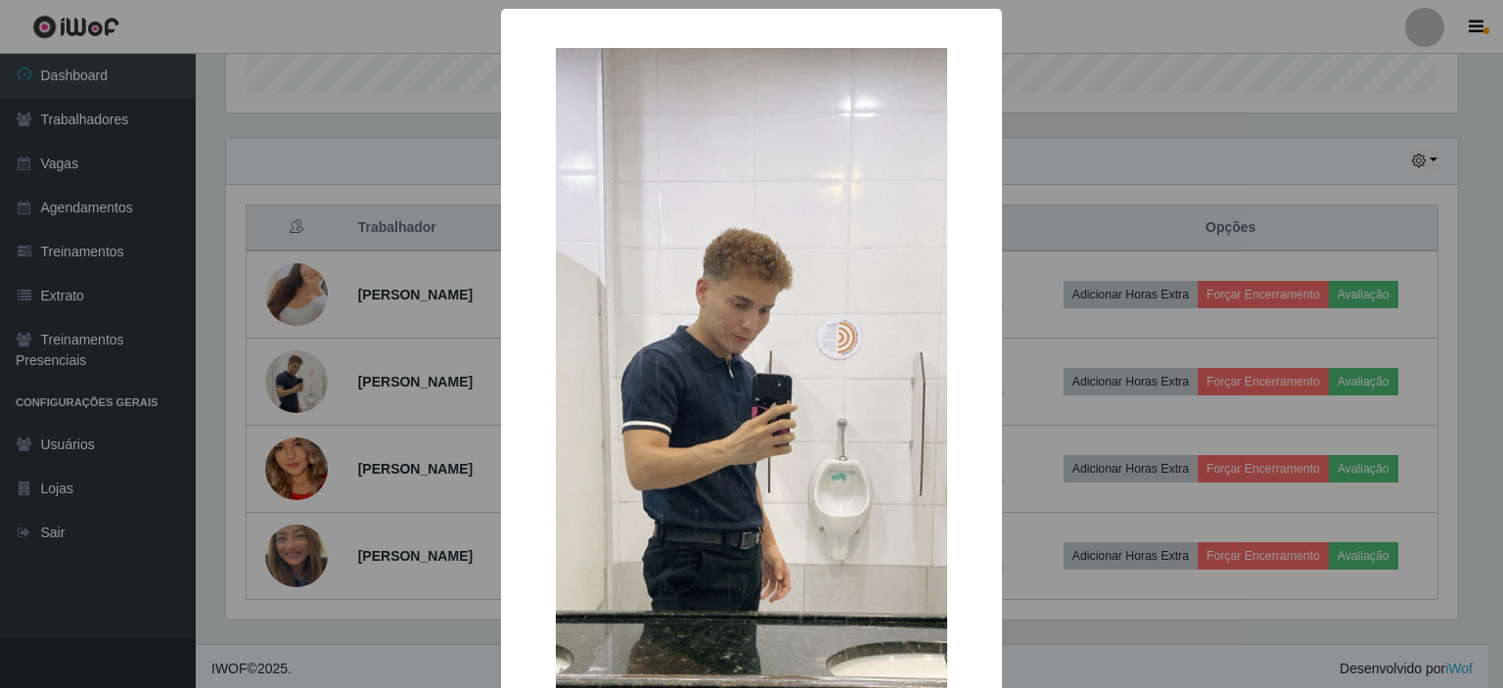
click at [1181, 166] on div "× OK Cancel" at bounding box center [751, 344] width 1503 height 688
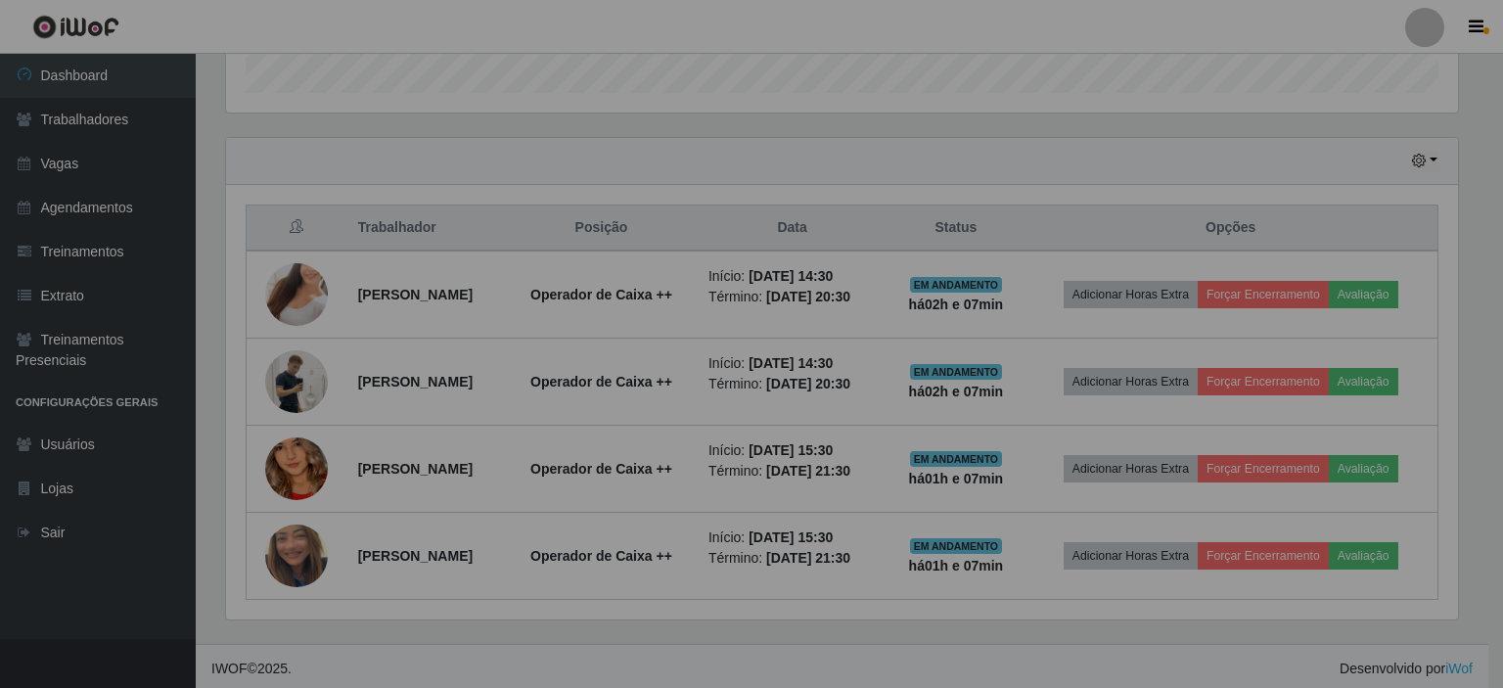
scroll to position [406, 1241]
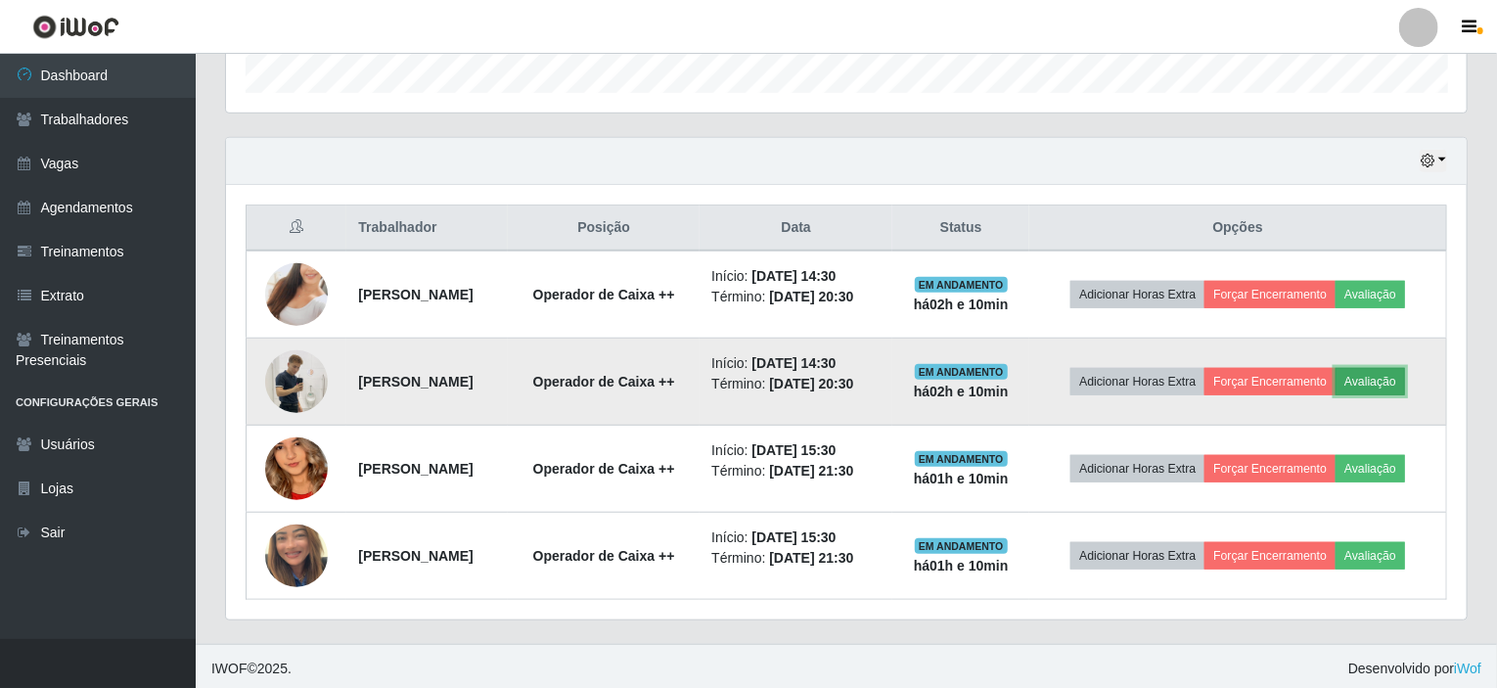
click at [1381, 380] on button "Avaliação" at bounding box center [1370, 381] width 69 height 27
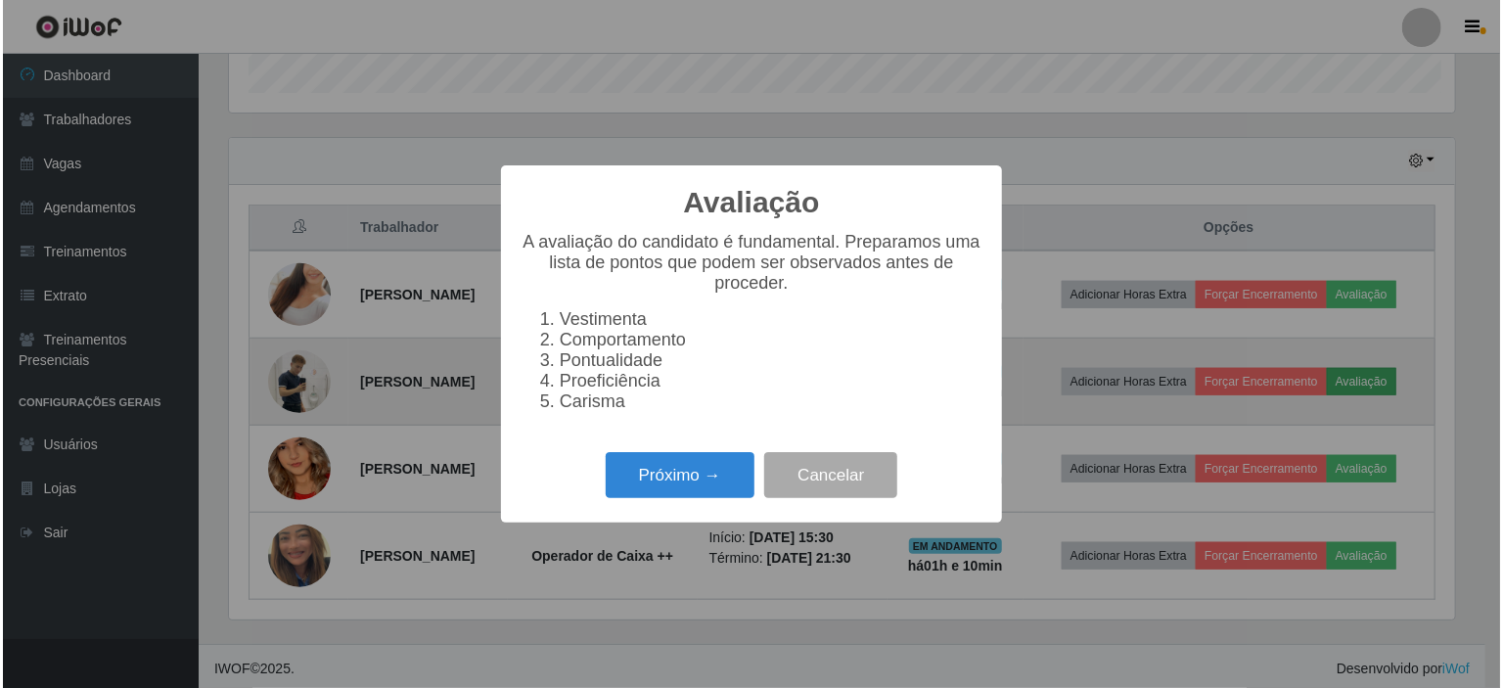
scroll to position [406, 1233]
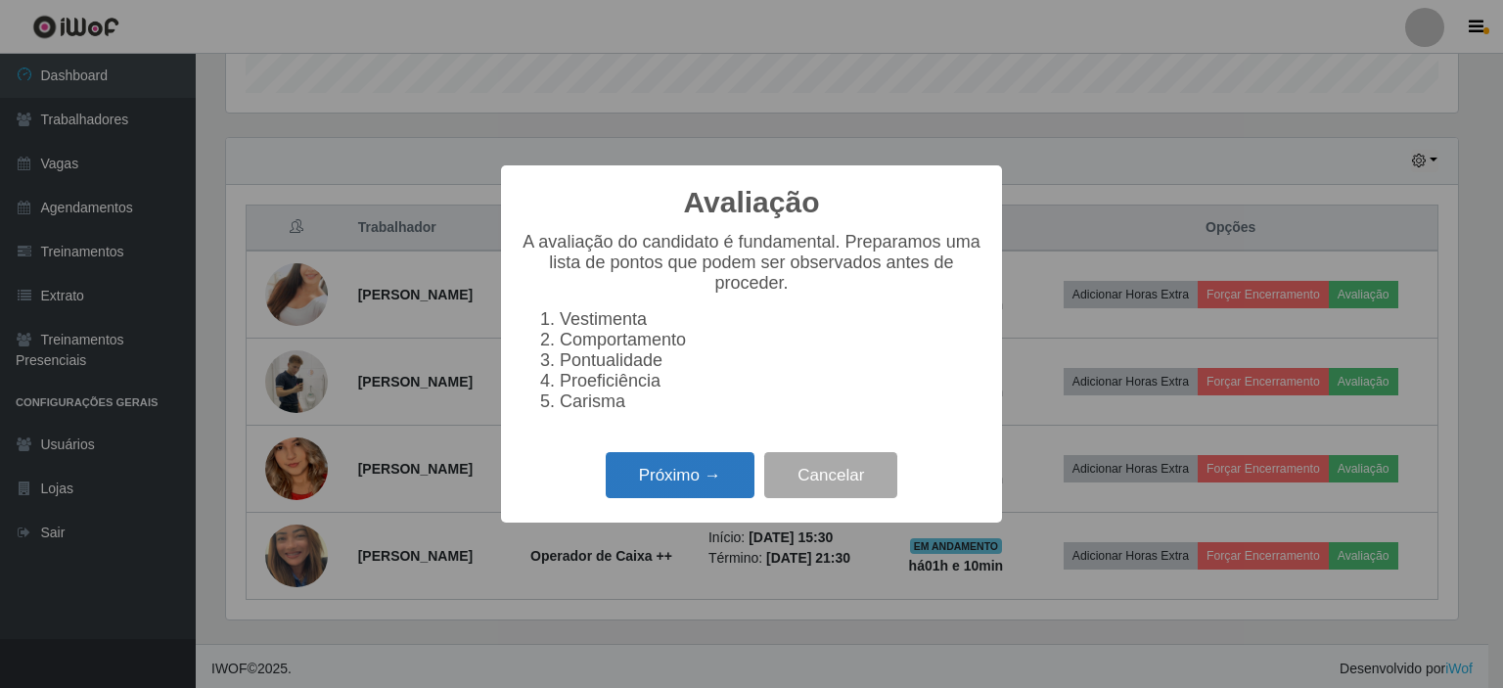
click at [701, 480] on button "Próximo →" at bounding box center [680, 475] width 149 height 46
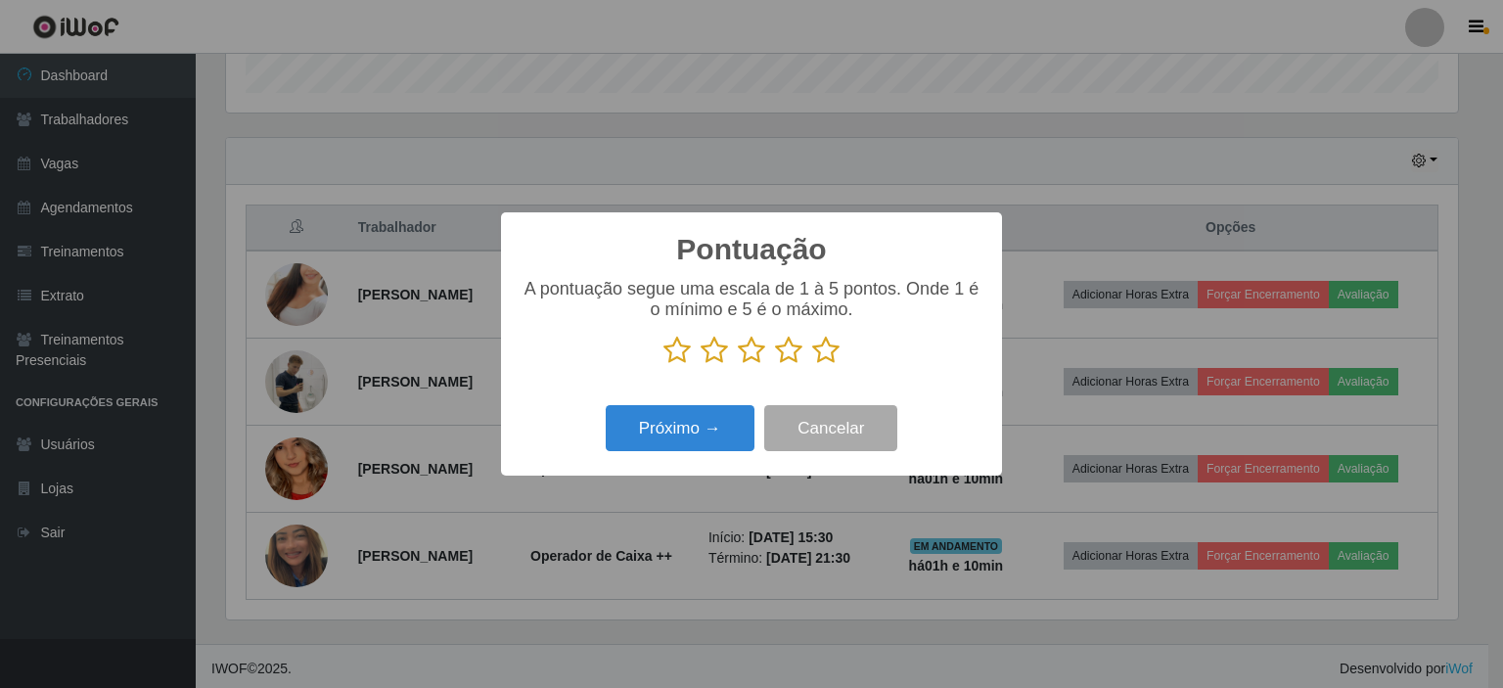
scroll to position [978098, 977271]
click at [754, 355] on icon at bounding box center [751, 350] width 27 height 29
click at [738, 365] on input "radio" at bounding box center [738, 365] width 0 height 0
click at [719, 433] on button "Próximo →" at bounding box center [680, 428] width 149 height 46
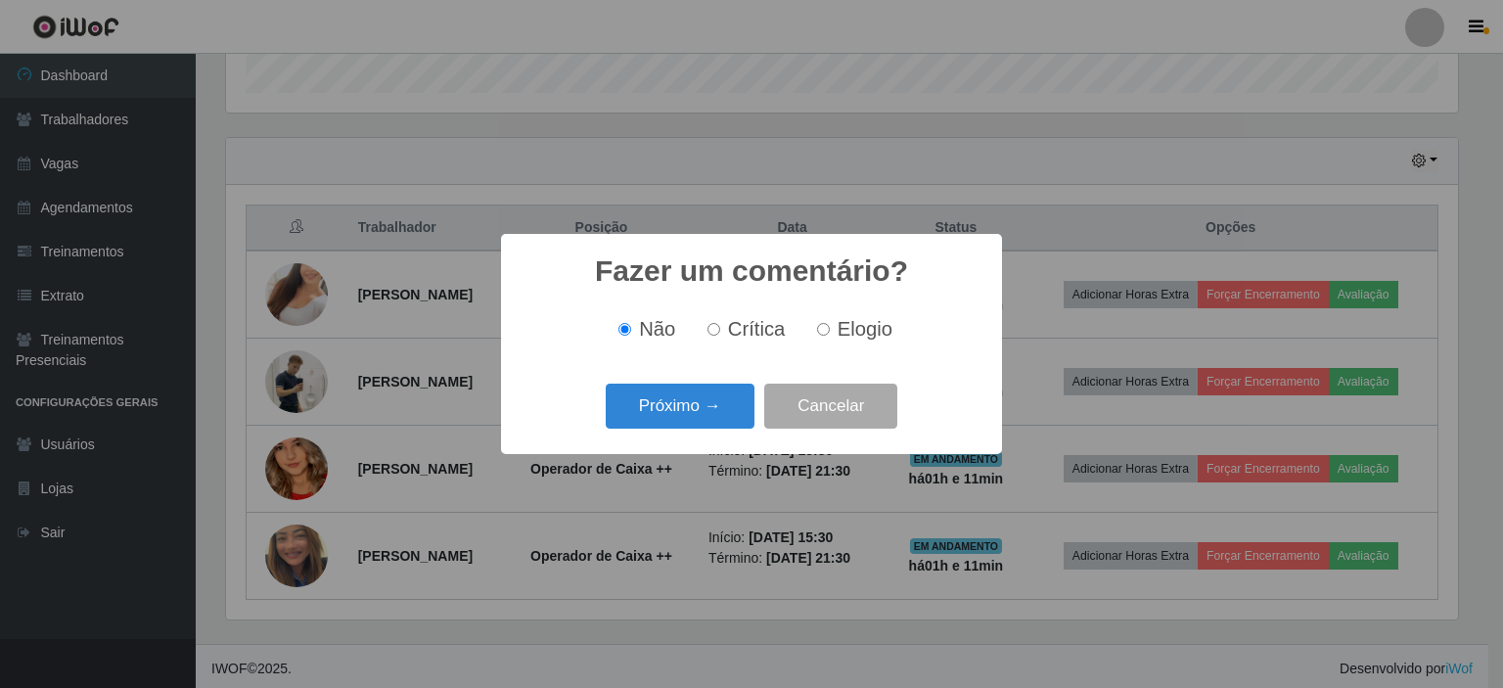
click at [817, 331] on input "Elogio" at bounding box center [823, 329] width 13 height 13
radio input "true"
click at [707, 400] on button "Próximo →" at bounding box center [680, 407] width 149 height 46
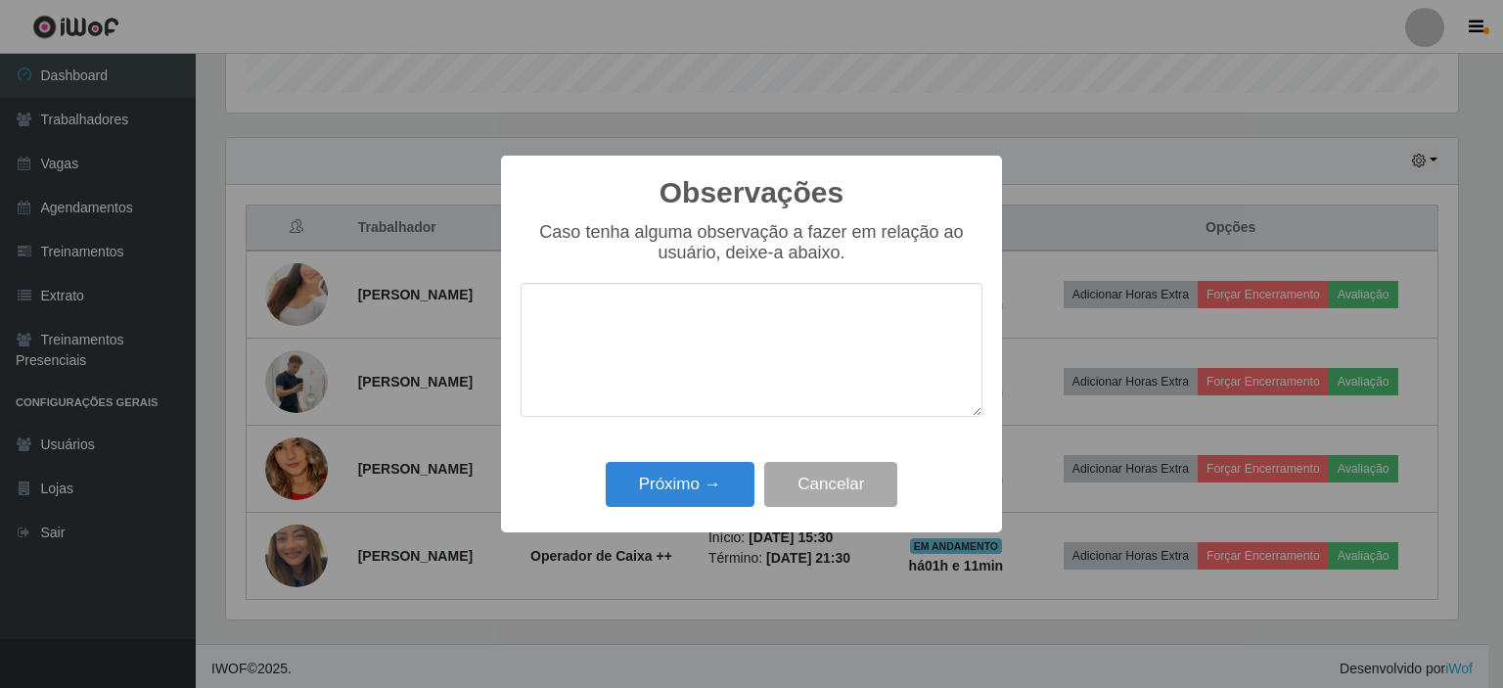
click at [756, 331] on textarea at bounding box center [752, 350] width 462 height 134
type textarea "Atencioso e simpático."
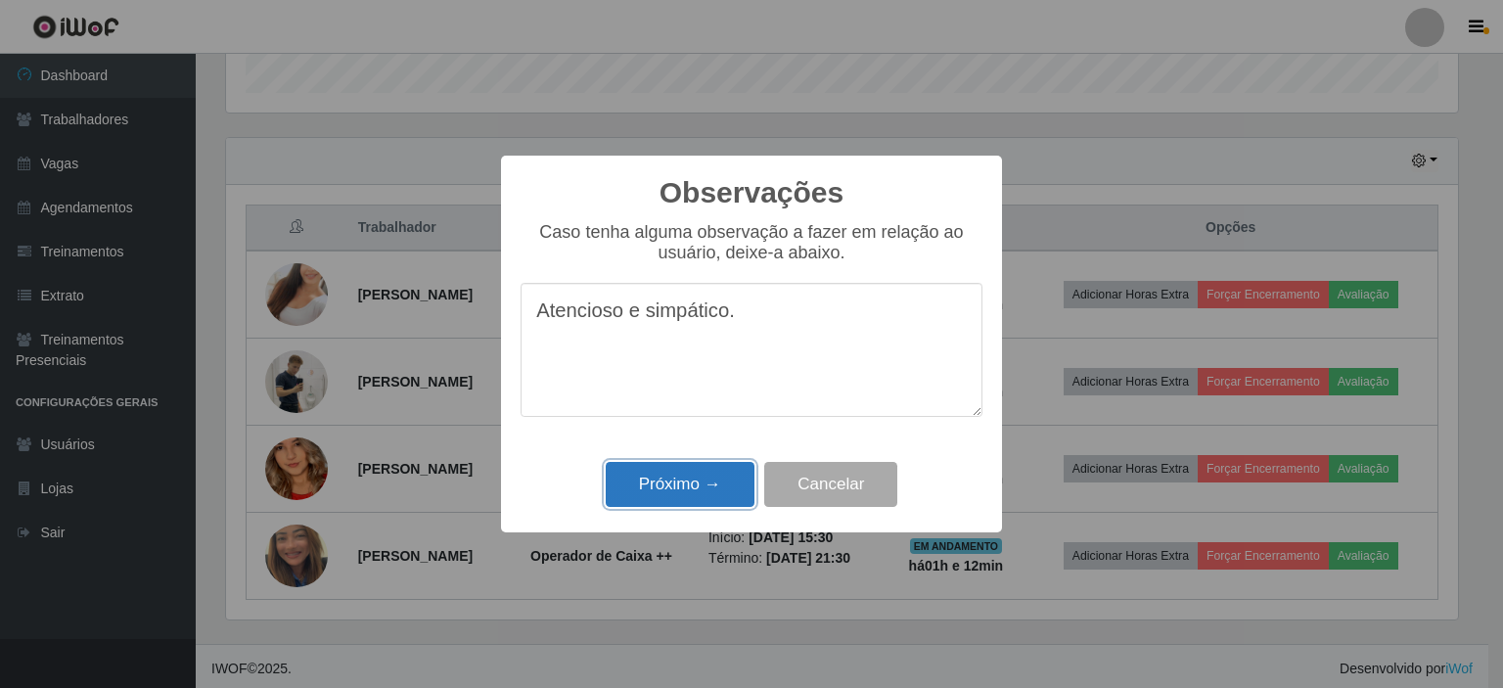
click at [680, 471] on button "Próximo →" at bounding box center [680, 485] width 149 height 46
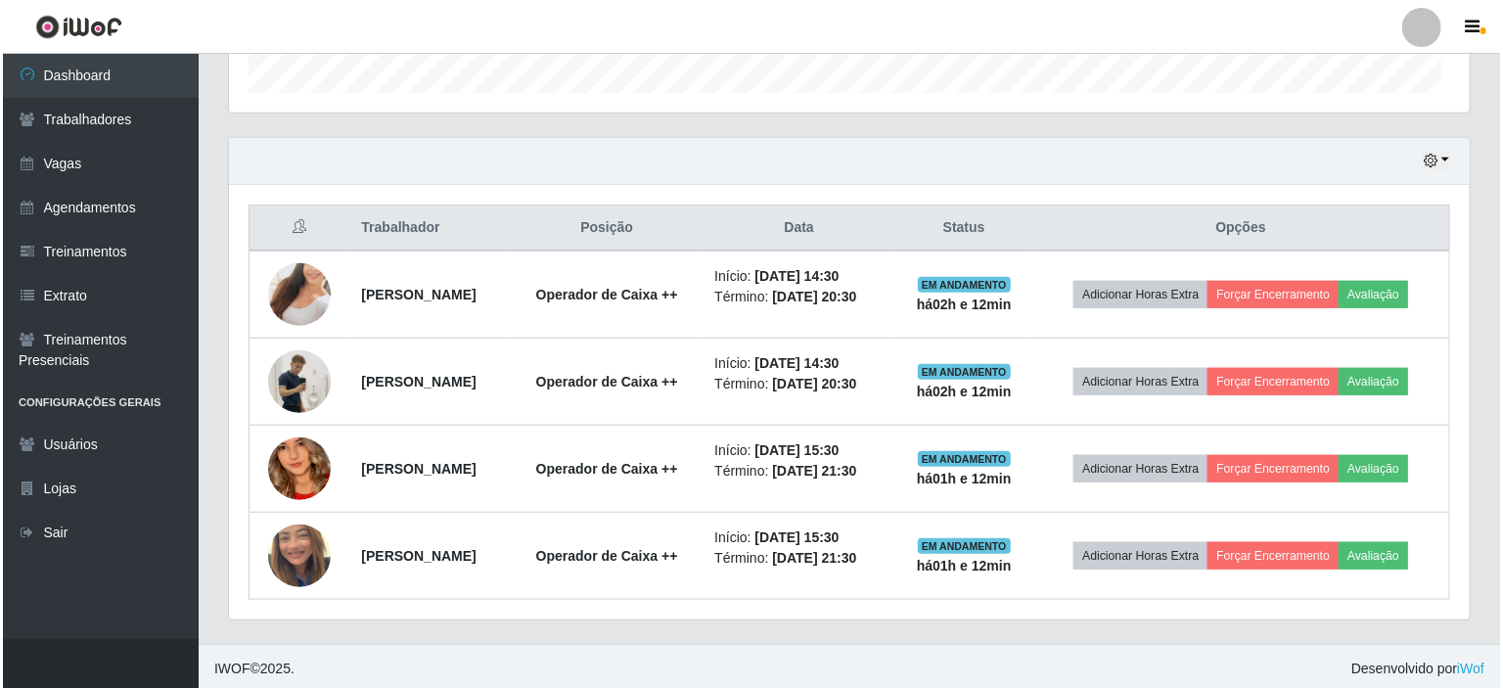
scroll to position [406, 1241]
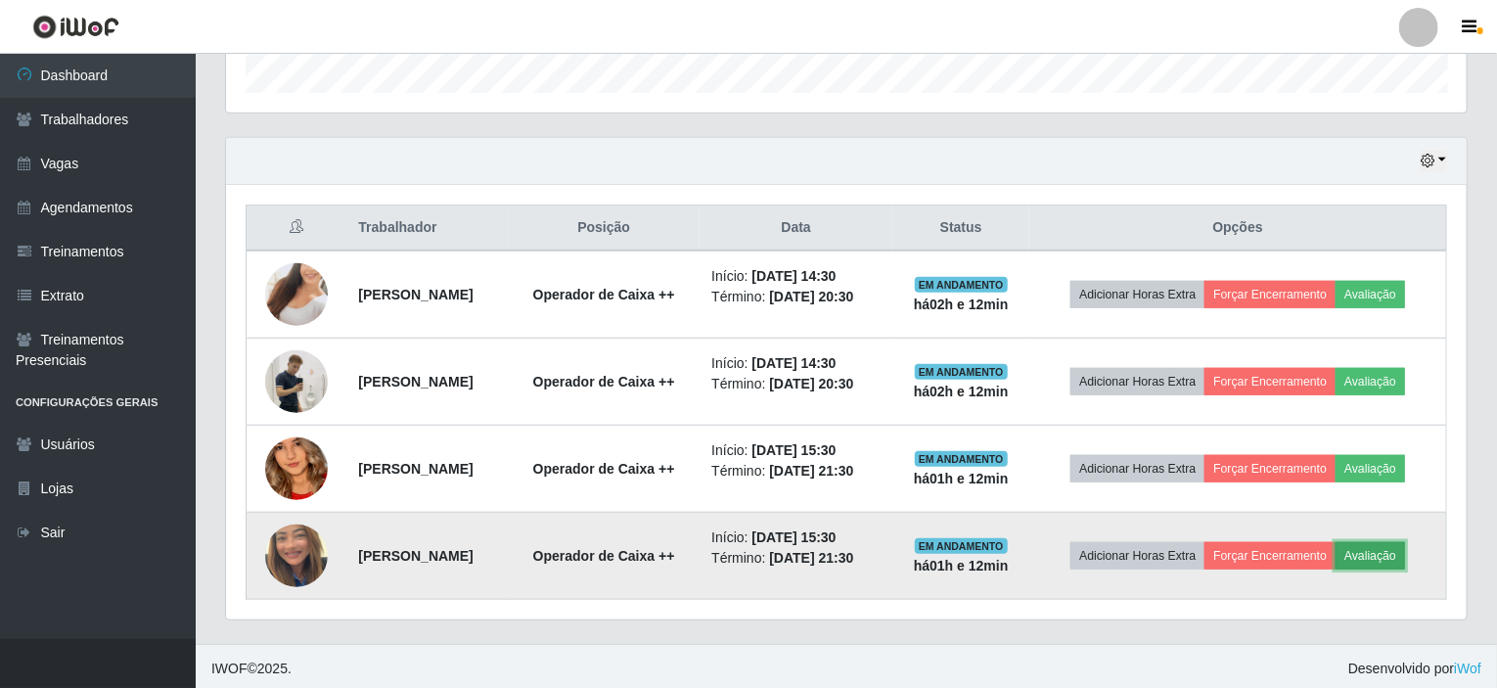
click at [1405, 548] on button "Avaliação" at bounding box center [1370, 555] width 69 height 27
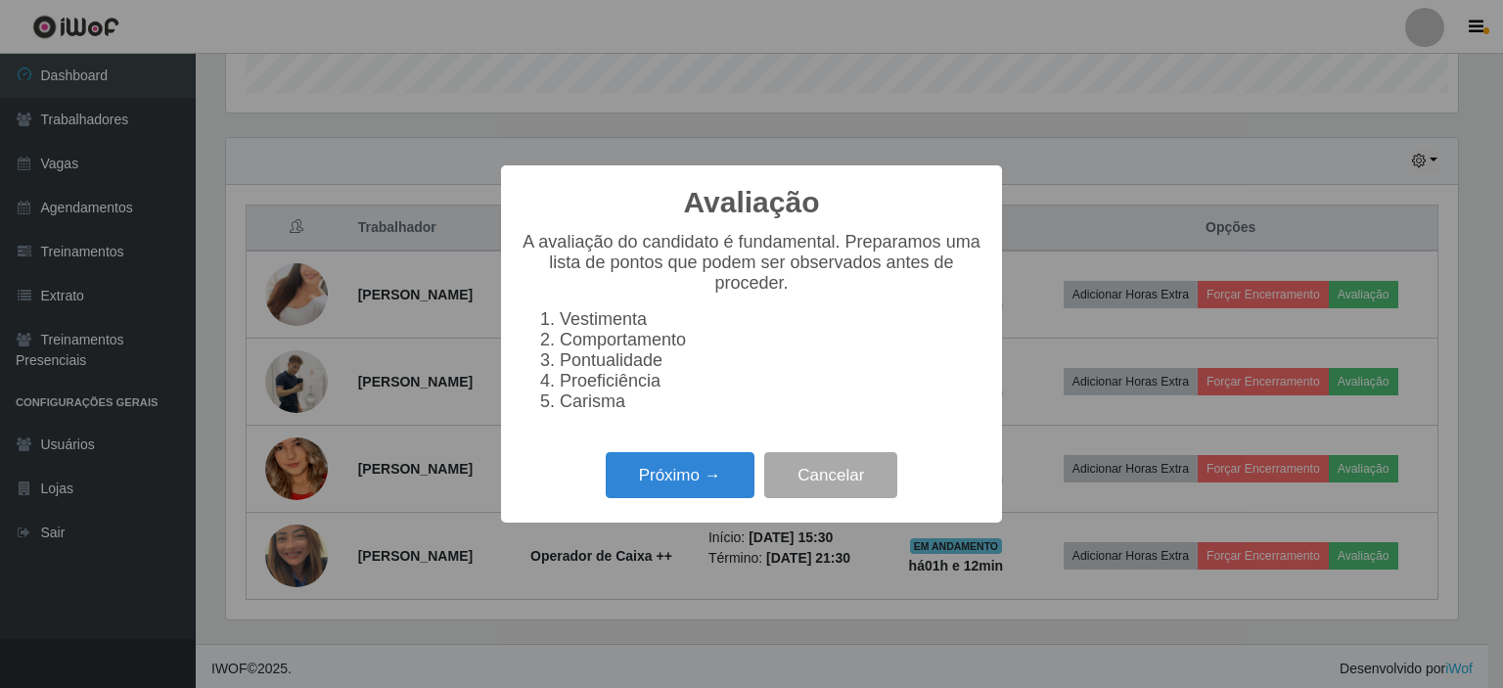
scroll to position [406, 1233]
click at [707, 477] on button "Próximo →" at bounding box center [680, 475] width 149 height 46
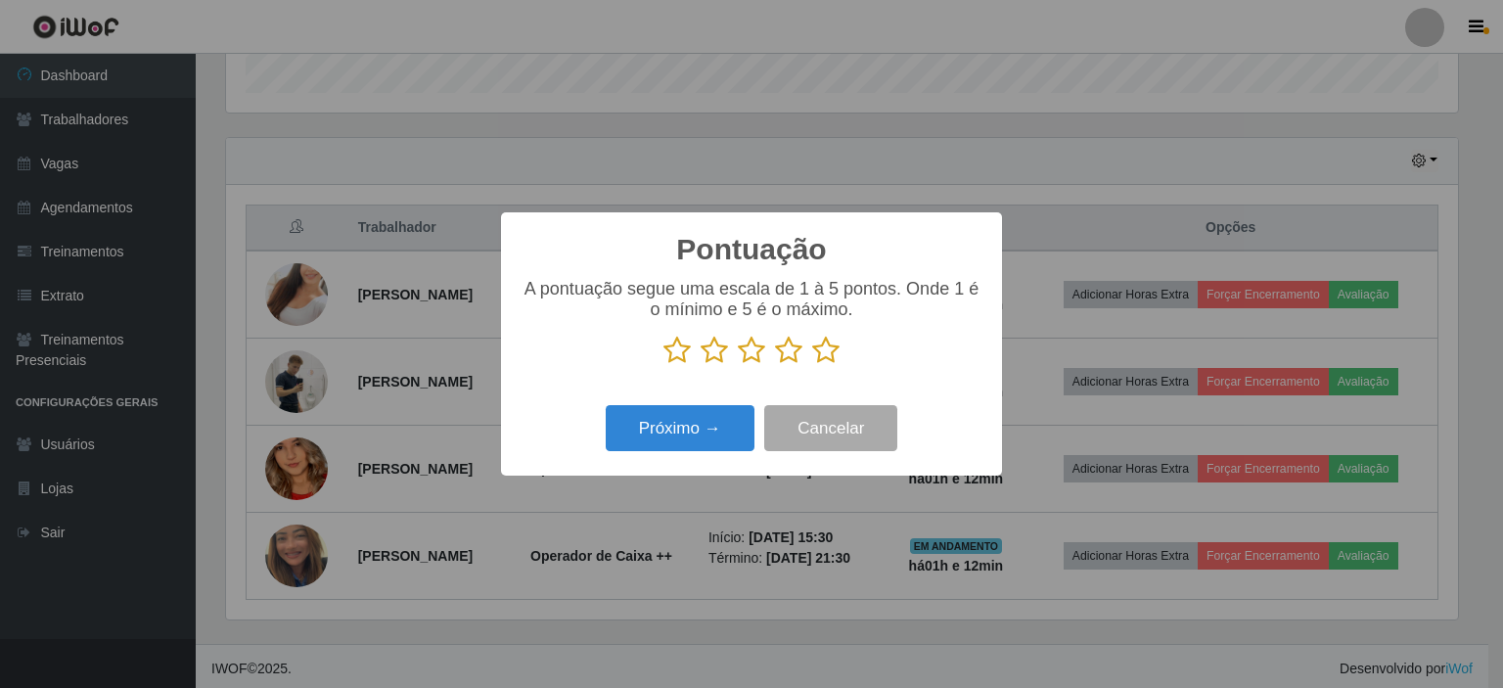
click at [682, 354] on icon at bounding box center [676, 350] width 27 height 29
click at [663, 365] on input "radio" at bounding box center [663, 365] width 0 height 0
click at [681, 360] on icon at bounding box center [676, 350] width 27 height 29
click at [663, 365] on input "radio" at bounding box center [663, 365] width 0 height 0
click at [681, 426] on button "Próximo →" at bounding box center [680, 428] width 149 height 46
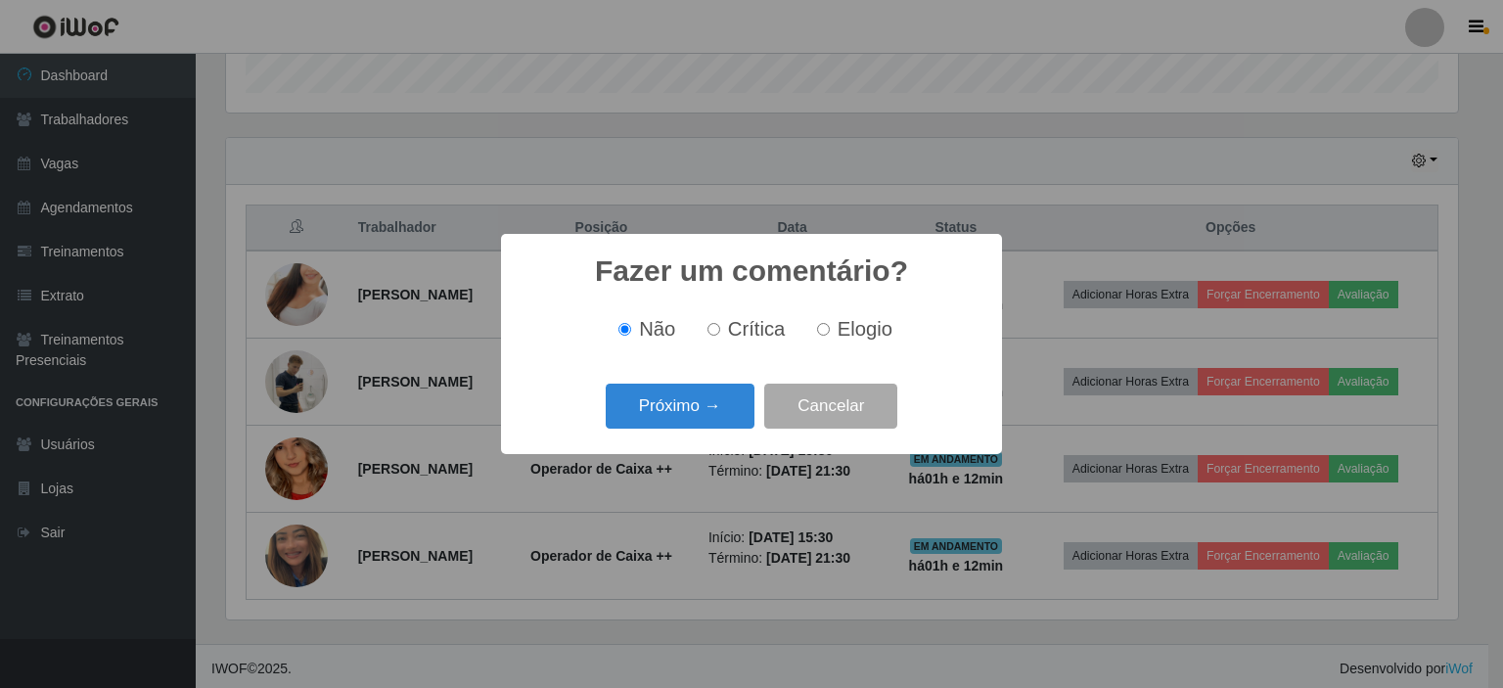
click at [716, 328] on input "Crítica" at bounding box center [713, 329] width 13 height 13
radio input "true"
click at [695, 410] on button "Próximo →" at bounding box center [680, 407] width 149 height 46
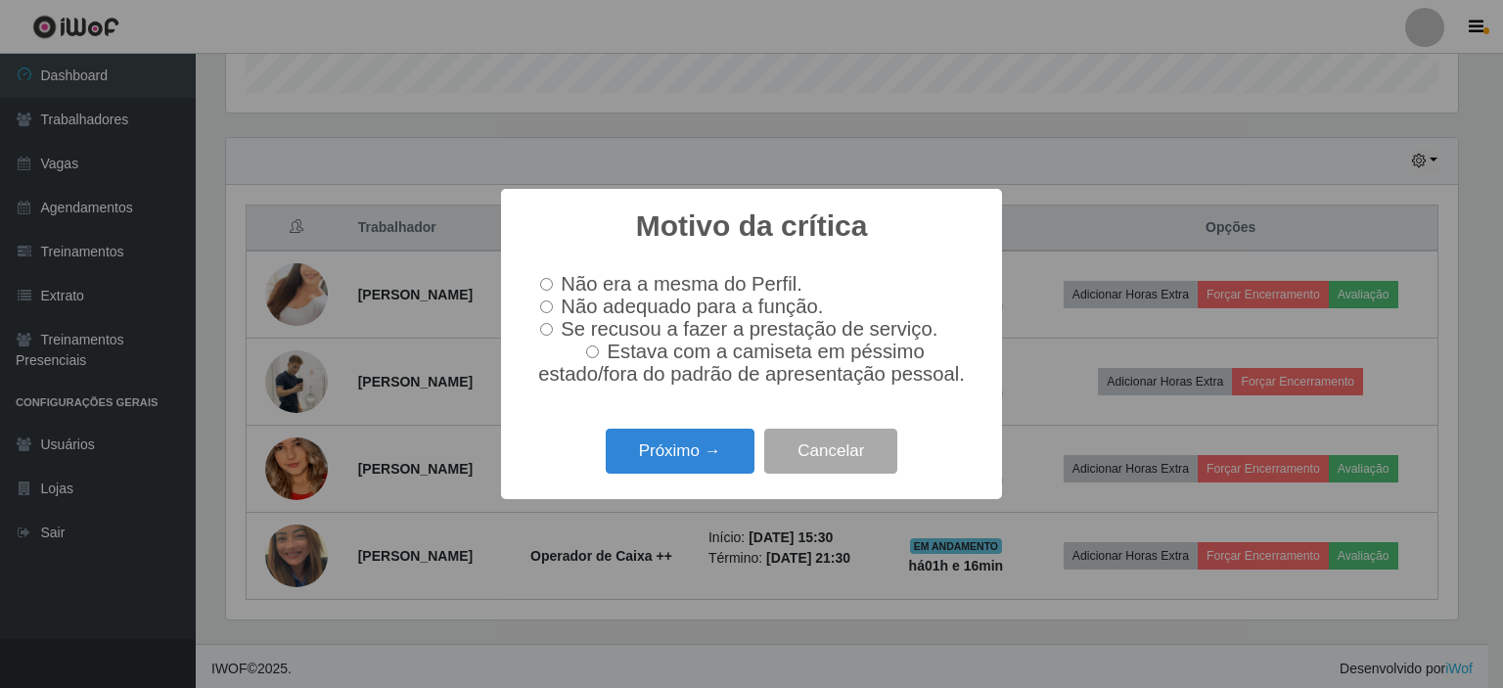
click at [544, 304] on input "Não adequado para a função." at bounding box center [546, 306] width 13 height 13
radio input "true"
click at [668, 461] on button "Próximo →" at bounding box center [680, 452] width 149 height 46
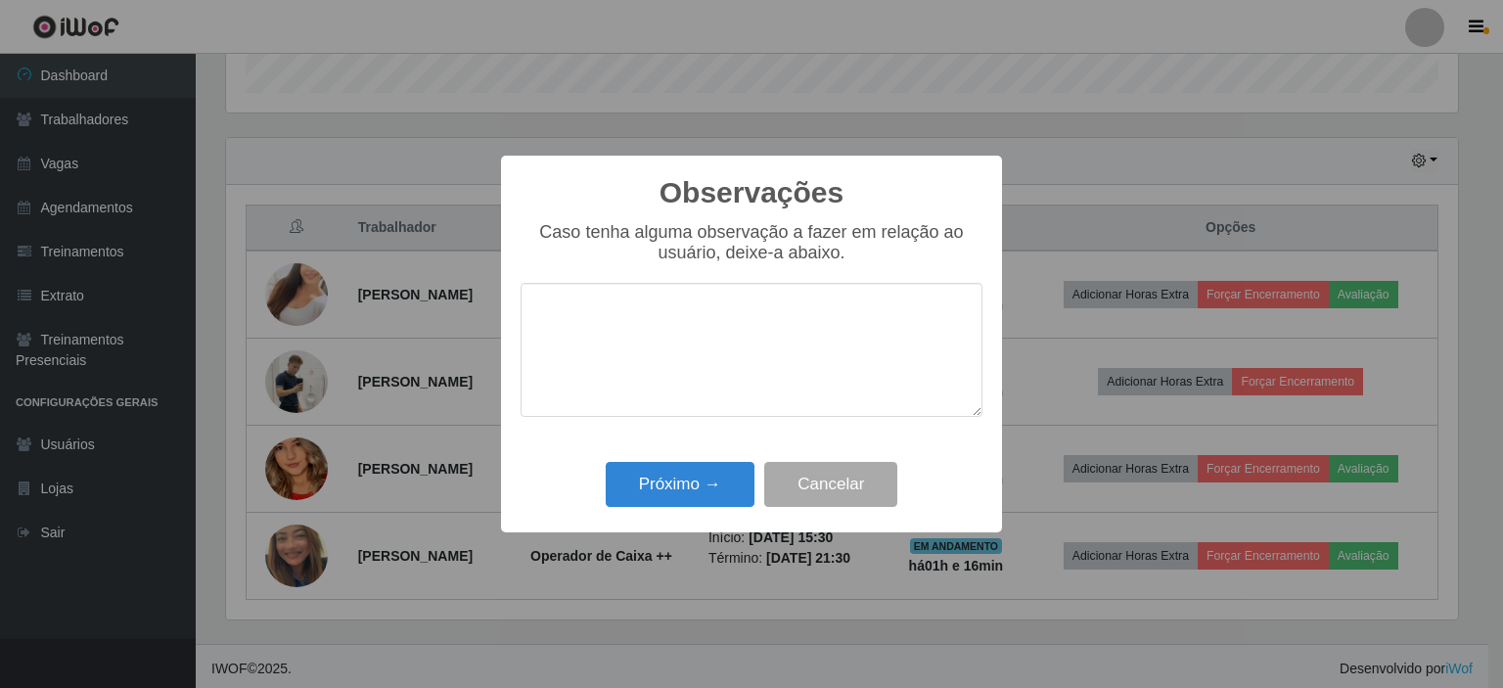
click at [710, 327] on textarea at bounding box center [752, 350] width 462 height 134
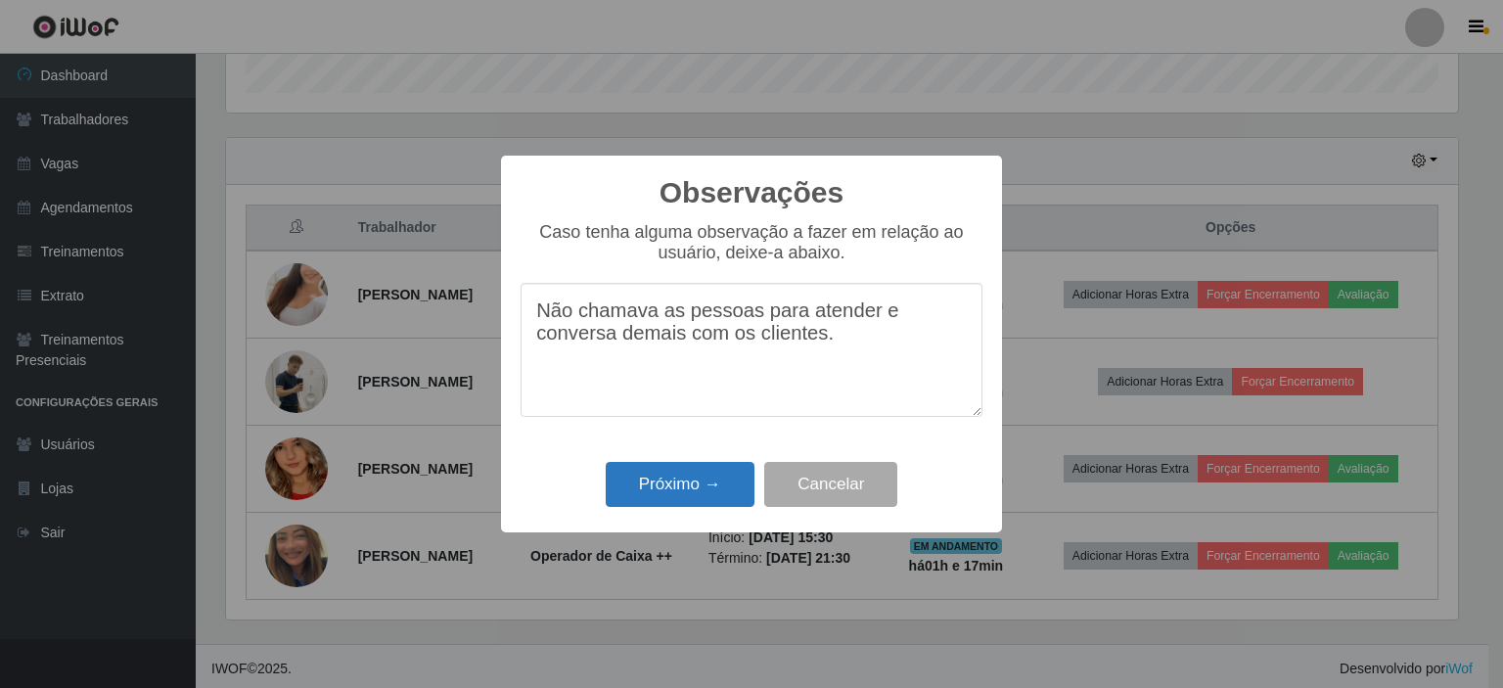
type textarea "Não chamava as pessoas para atender e conversa demais com os clientes."
click at [685, 488] on button "Próximo →" at bounding box center [680, 485] width 149 height 46
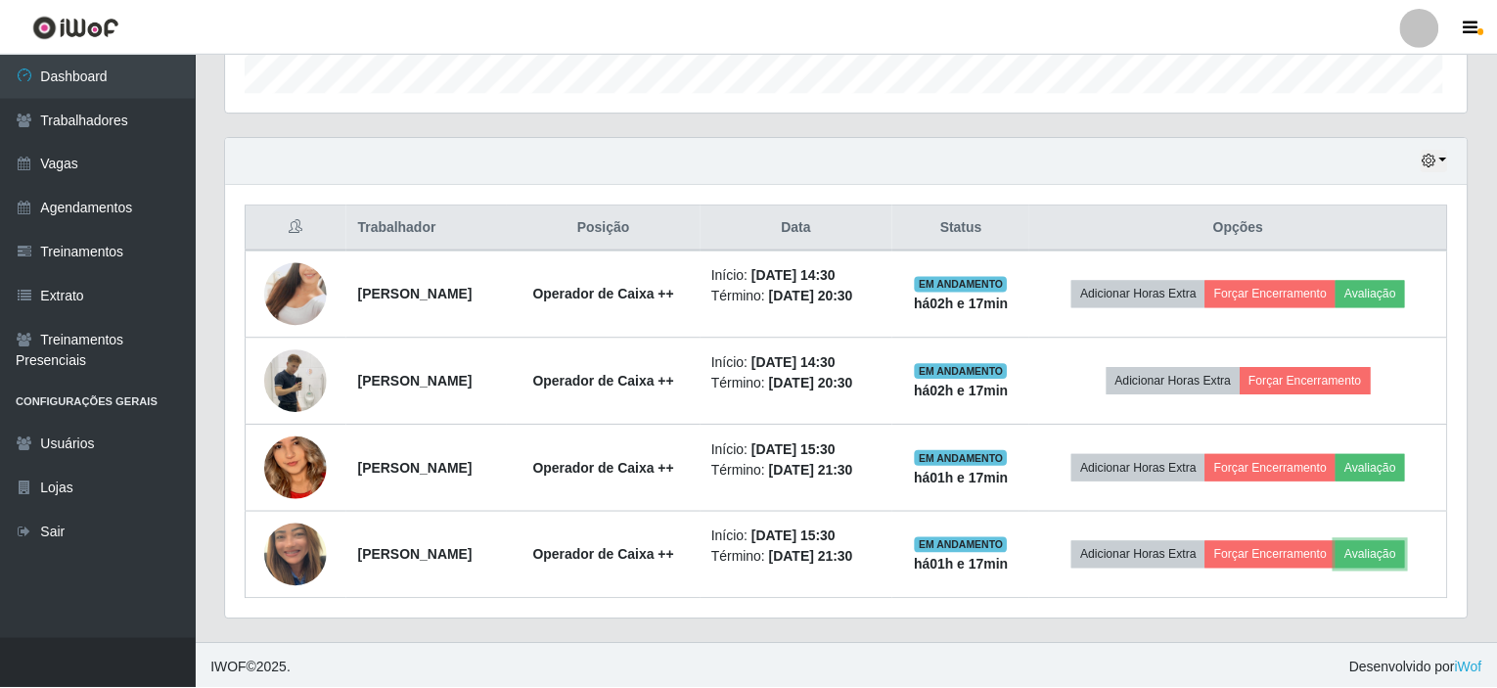
scroll to position [406, 1241]
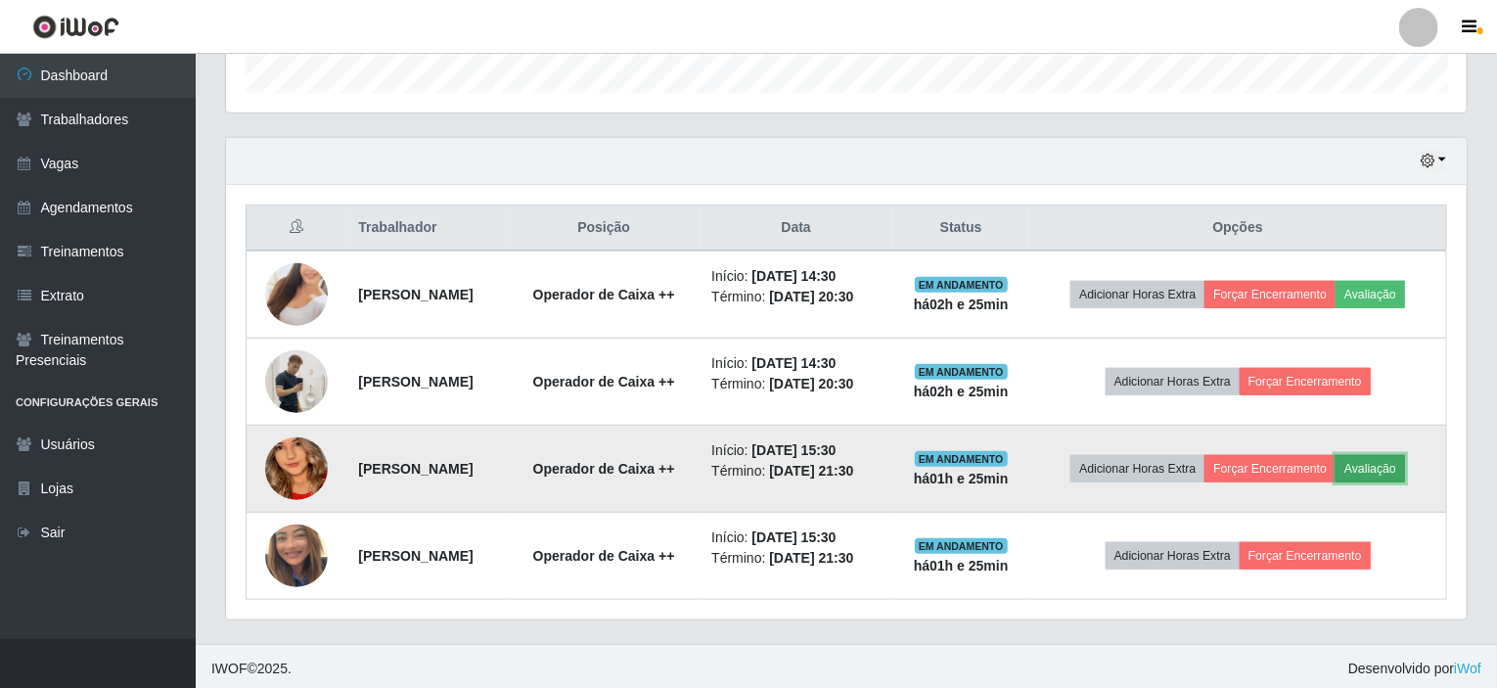
click at [1376, 463] on button "Avaliação" at bounding box center [1370, 468] width 69 height 27
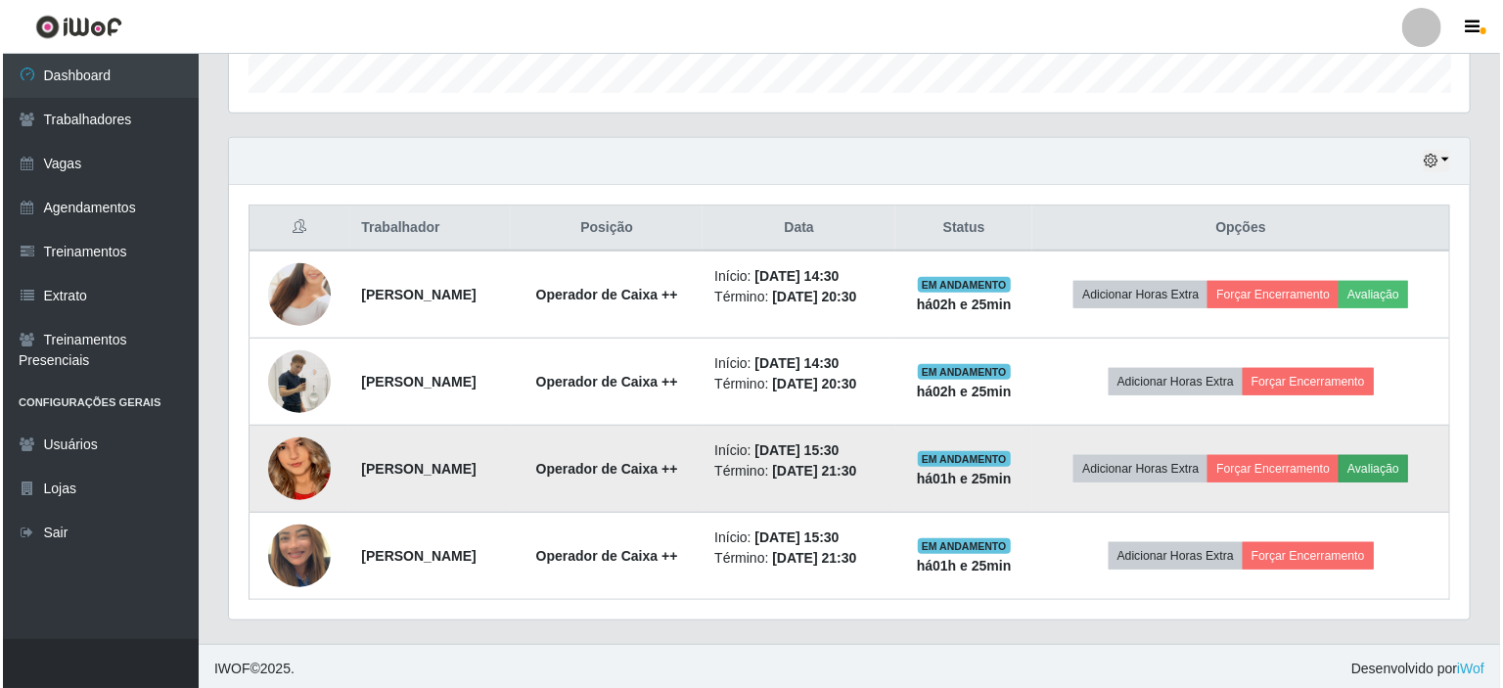
scroll to position [406, 1233]
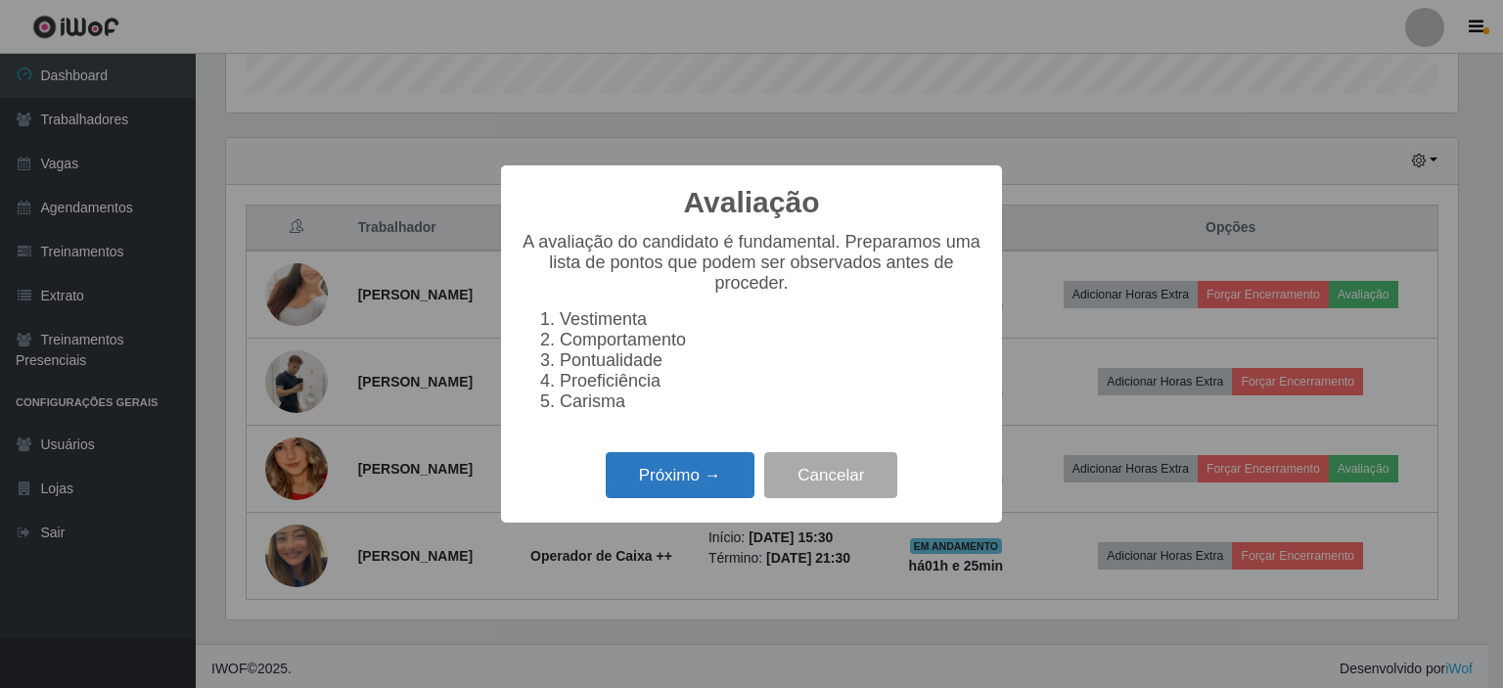
click at [690, 480] on button "Próximo →" at bounding box center [680, 475] width 149 height 46
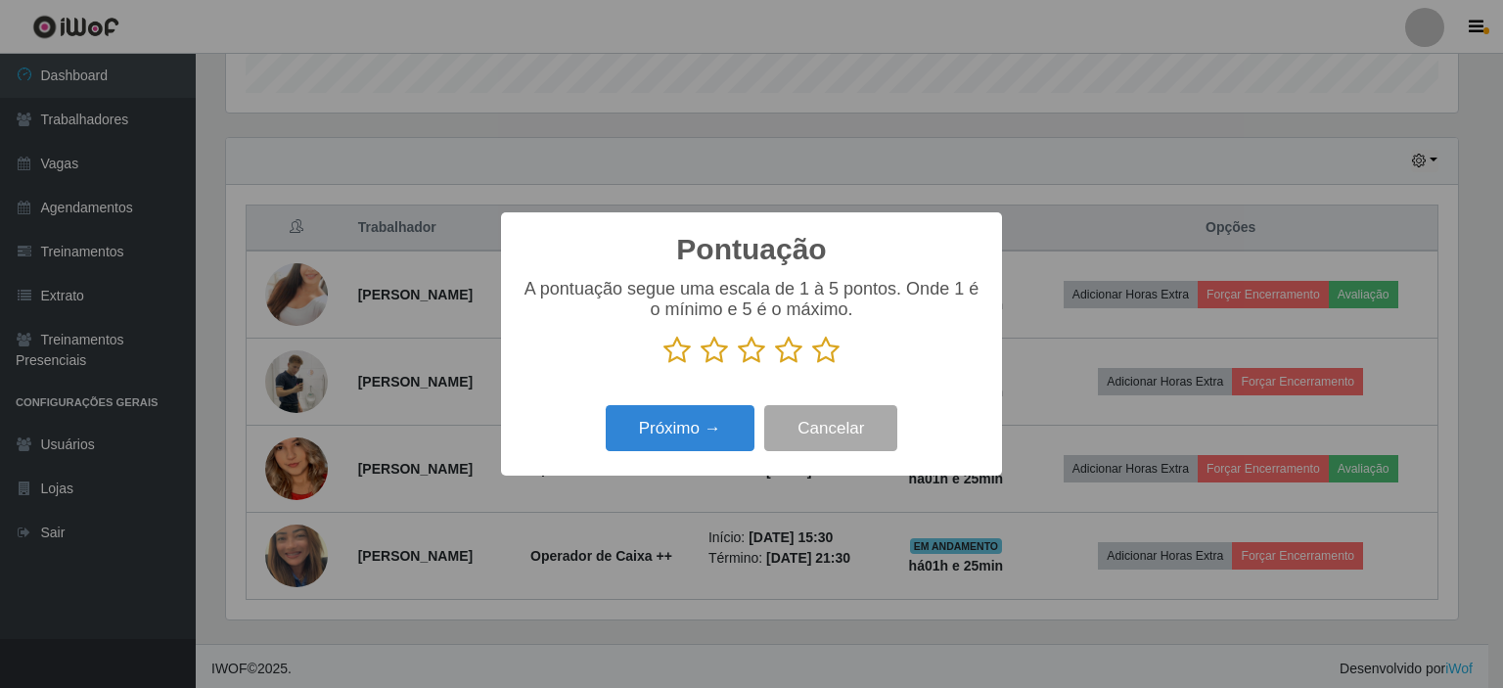
click at [829, 355] on icon at bounding box center [825, 350] width 27 height 29
click at [812, 365] on input "radio" at bounding box center [812, 365] width 0 height 0
click at [734, 432] on button "Próximo →" at bounding box center [680, 428] width 149 height 46
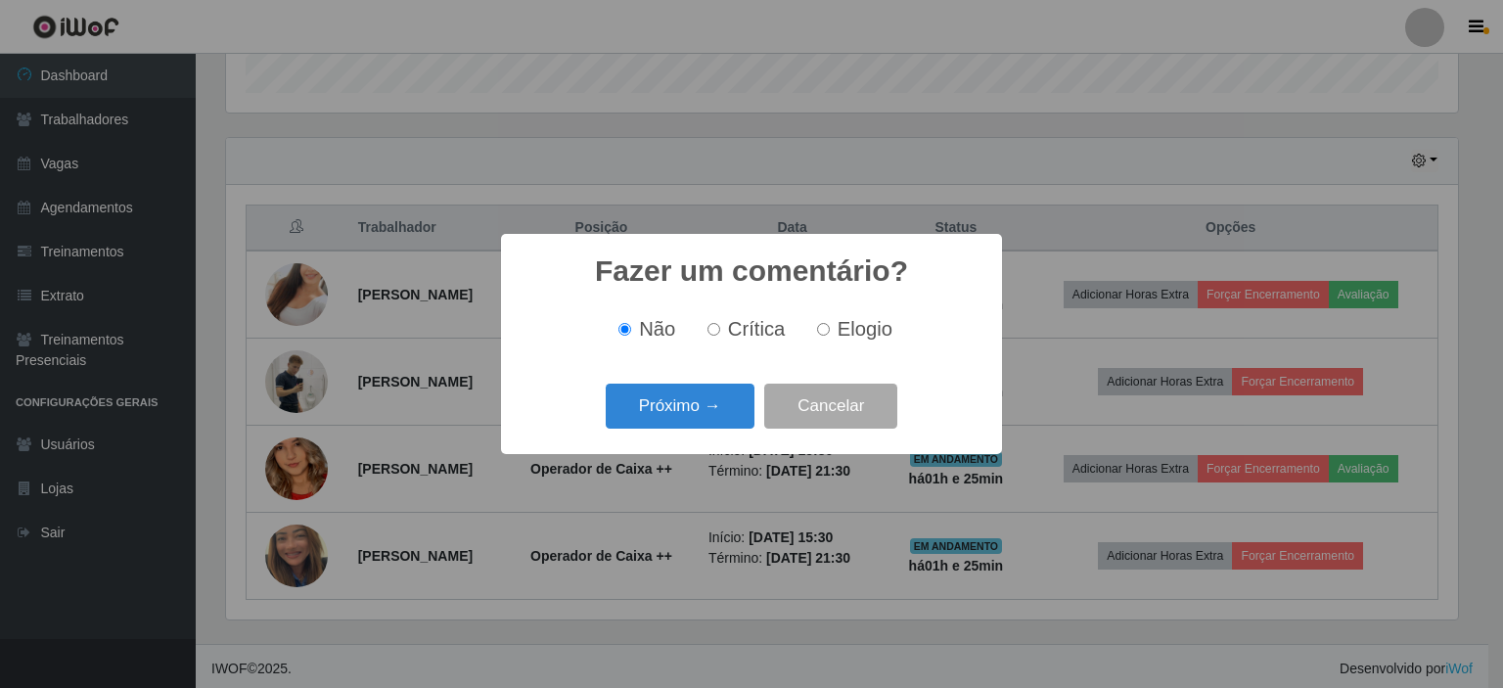
click at [826, 334] on input "Elogio" at bounding box center [823, 329] width 13 height 13
radio input "true"
click at [725, 406] on button "Próximo →" at bounding box center [680, 407] width 149 height 46
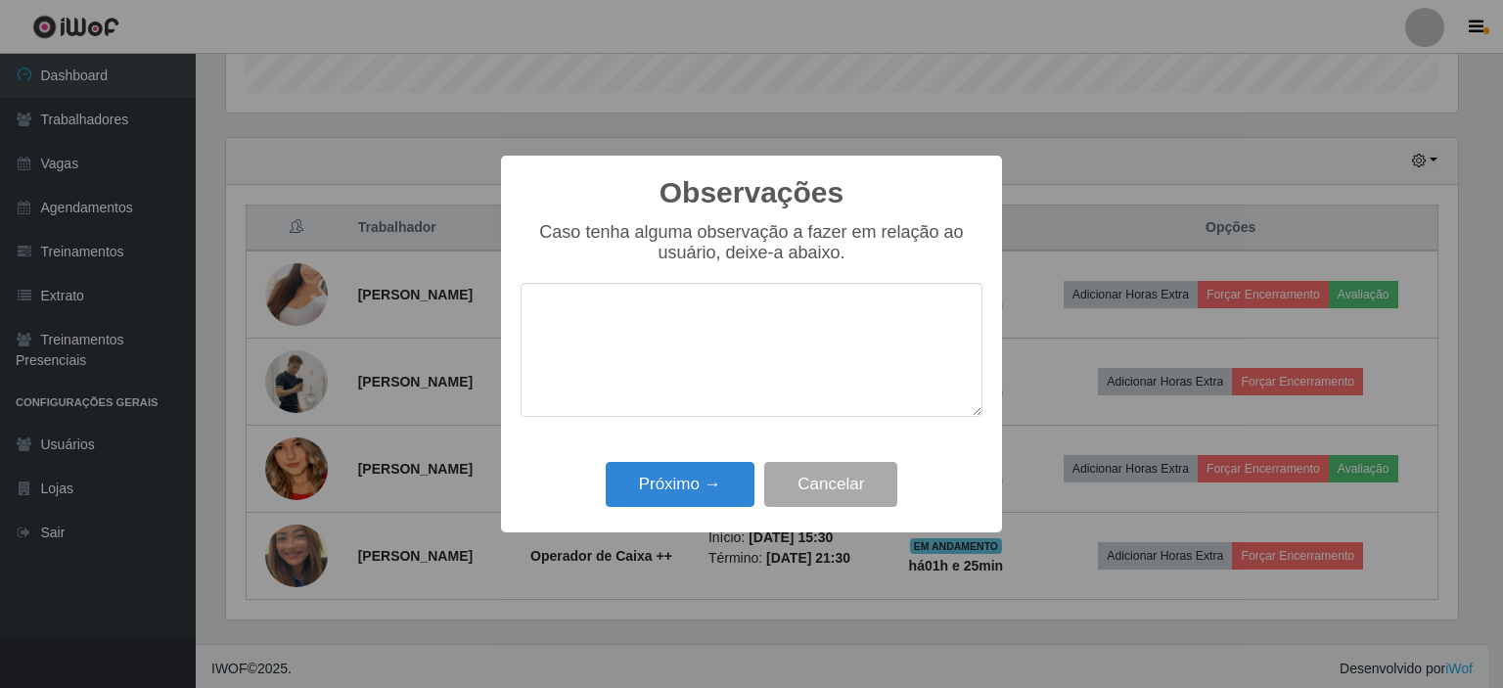
click at [753, 341] on textarea at bounding box center [752, 350] width 462 height 134
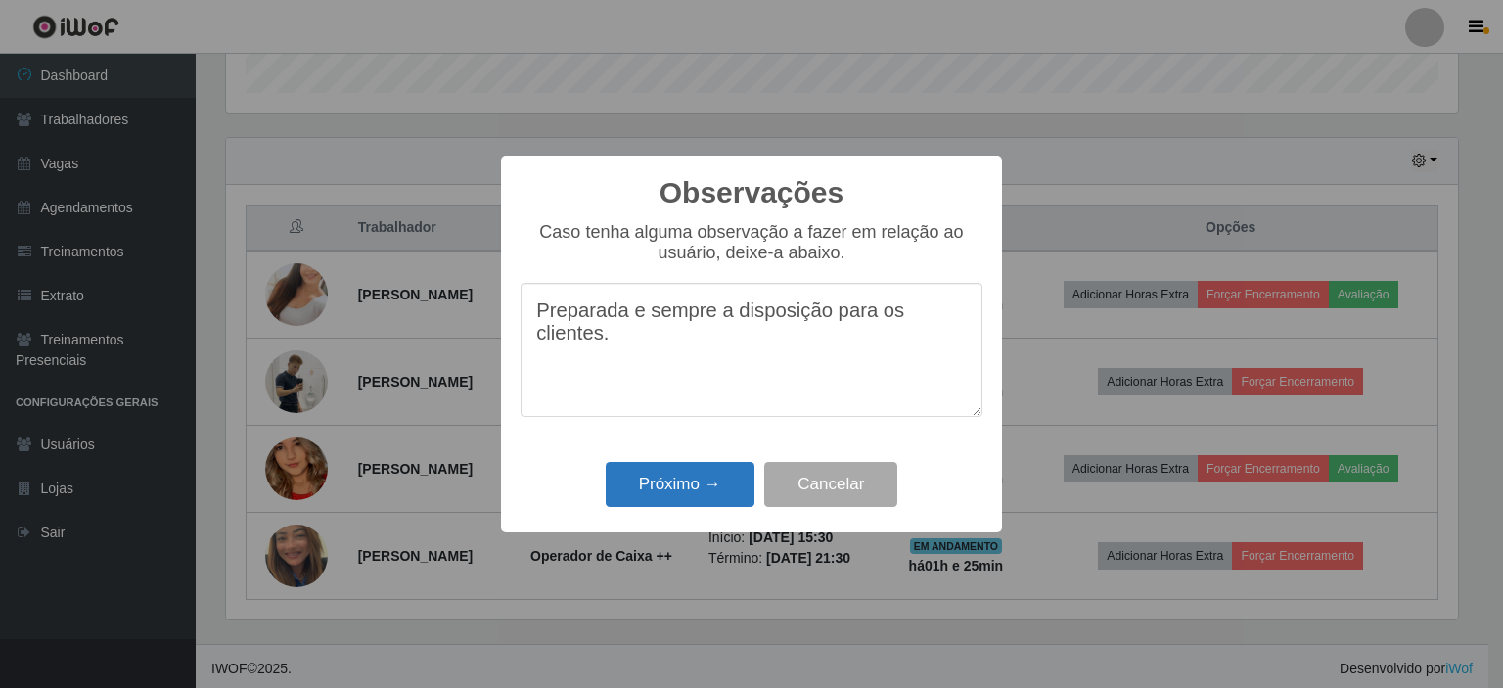
type textarea "Preparada e sempre a disposição para os clientes."
click at [691, 492] on button "Próximo →" at bounding box center [680, 485] width 149 height 46
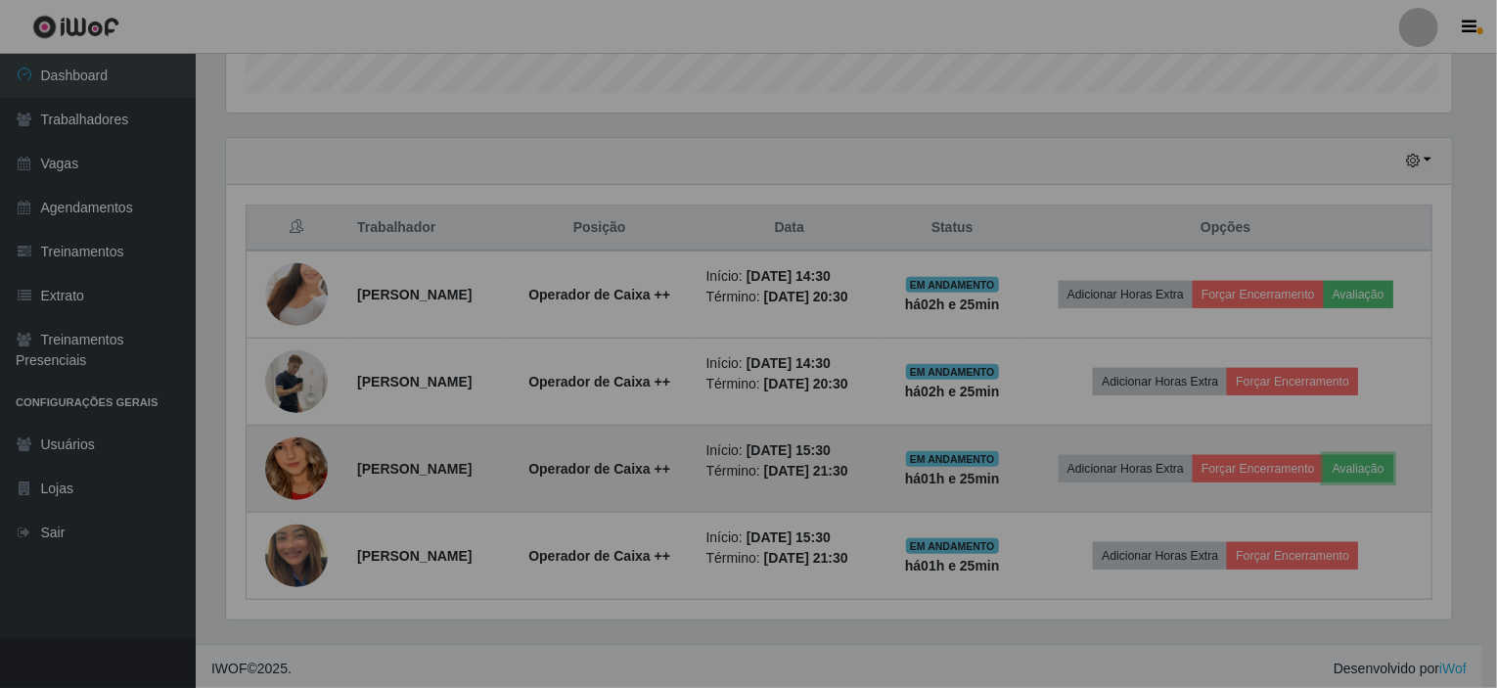
scroll to position [406, 1241]
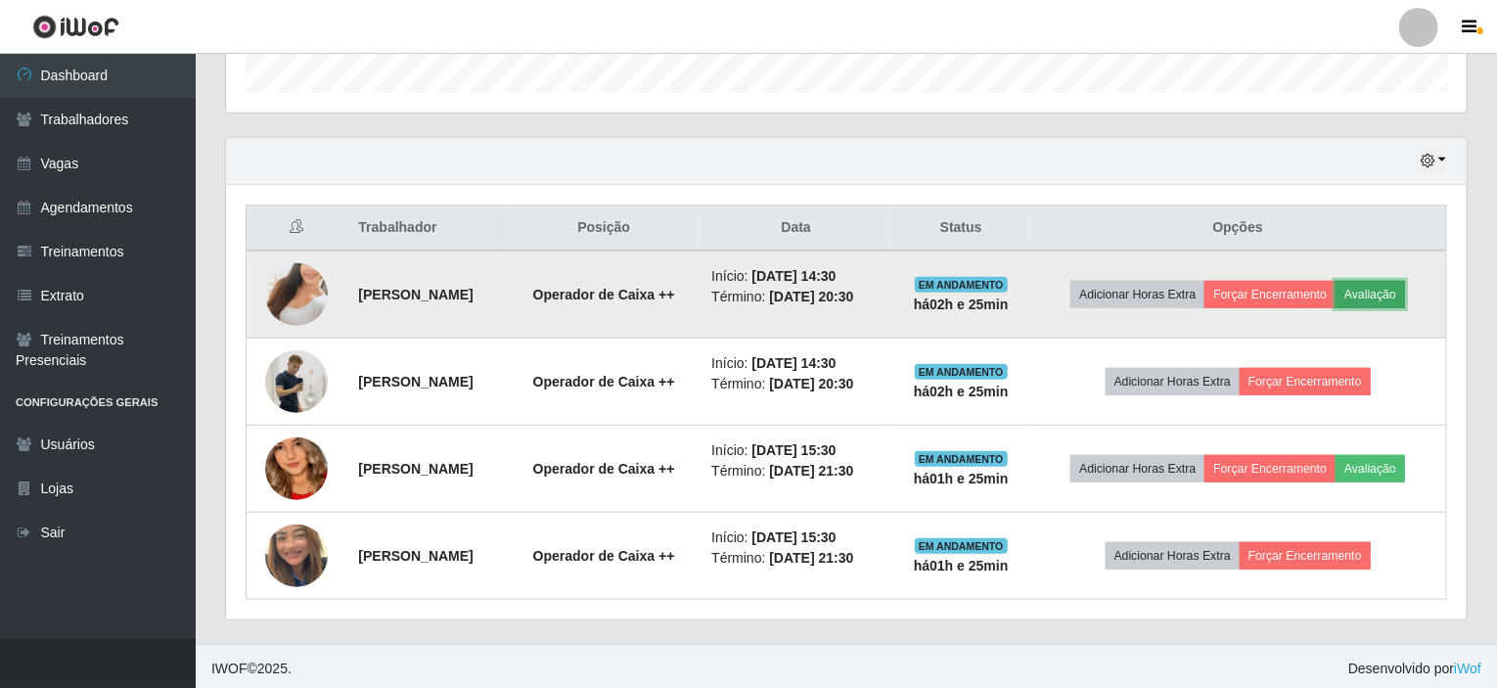
click at [1405, 289] on button "Avaliação" at bounding box center [1370, 294] width 69 height 27
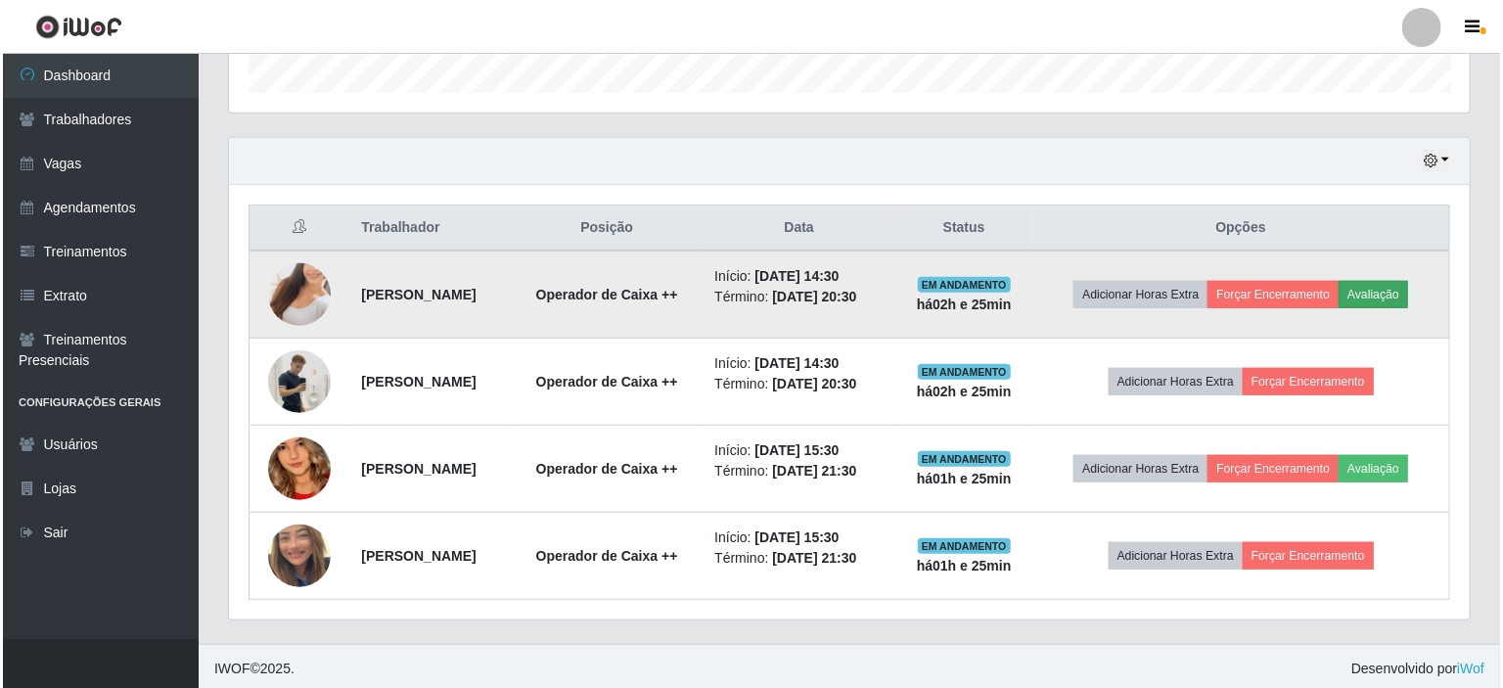
scroll to position [406, 1233]
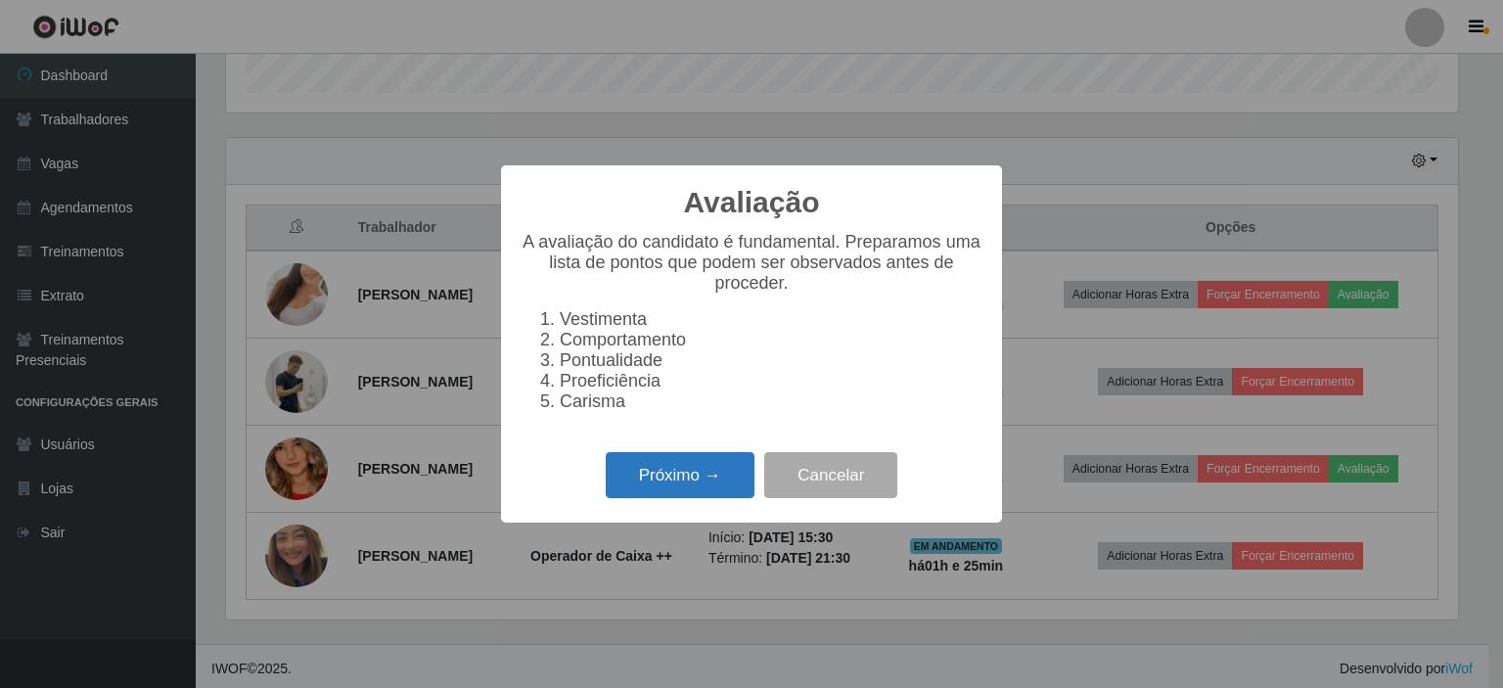
click at [710, 488] on button "Próximo →" at bounding box center [680, 475] width 149 height 46
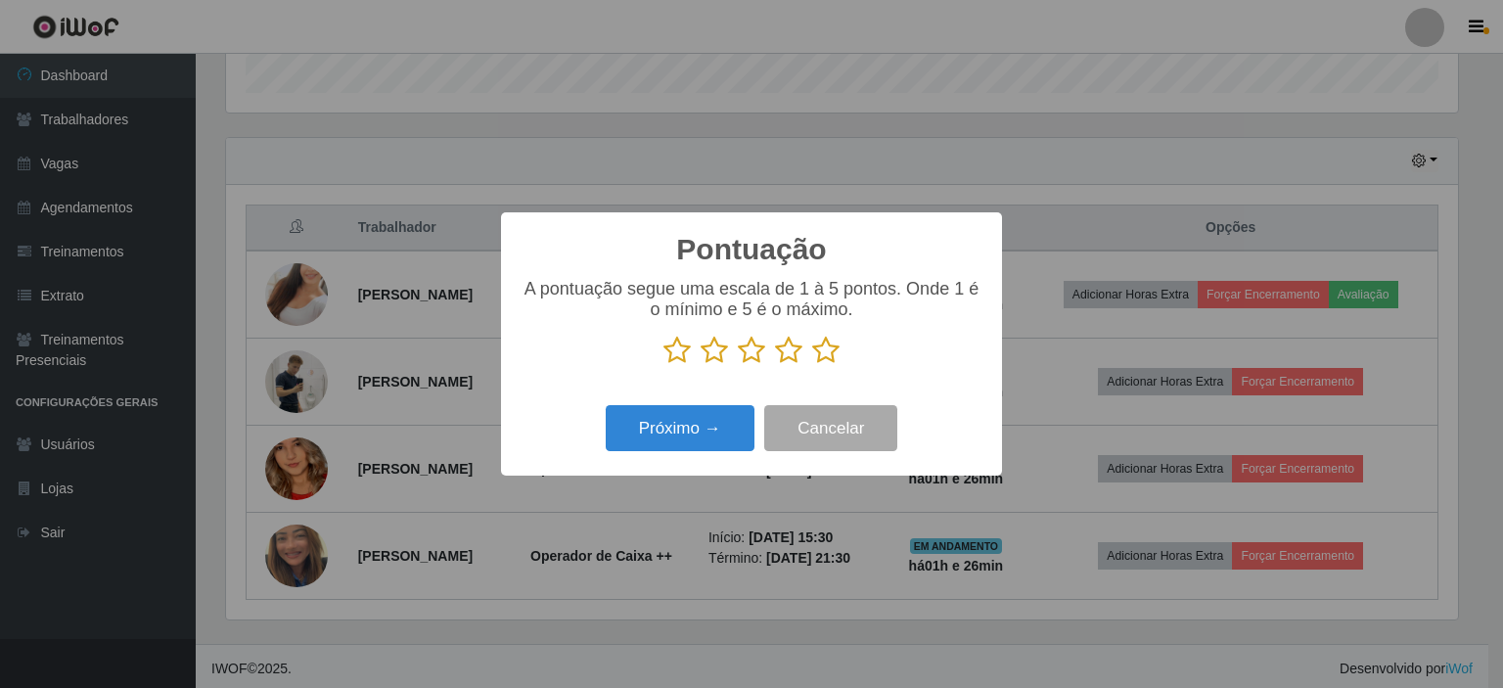
click at [754, 353] on icon at bounding box center [751, 350] width 27 height 29
click at [738, 365] on input "radio" at bounding box center [738, 365] width 0 height 0
click at [705, 434] on button "Próximo →" at bounding box center [680, 428] width 149 height 46
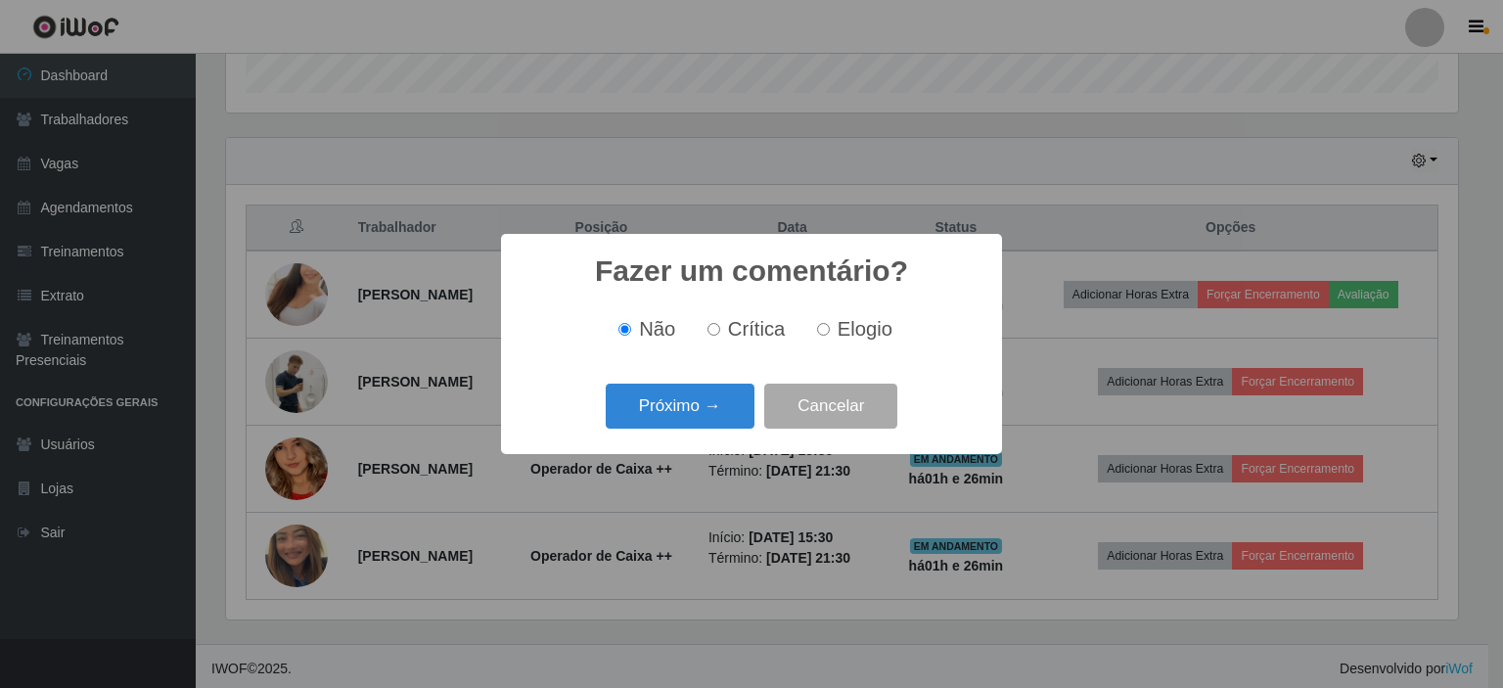
click at [840, 332] on span "Elogio" at bounding box center [865, 329] width 55 height 22
click at [830, 332] on input "Elogio" at bounding box center [823, 329] width 13 height 13
radio input "true"
click at [685, 401] on button "Próximo →" at bounding box center [680, 407] width 149 height 46
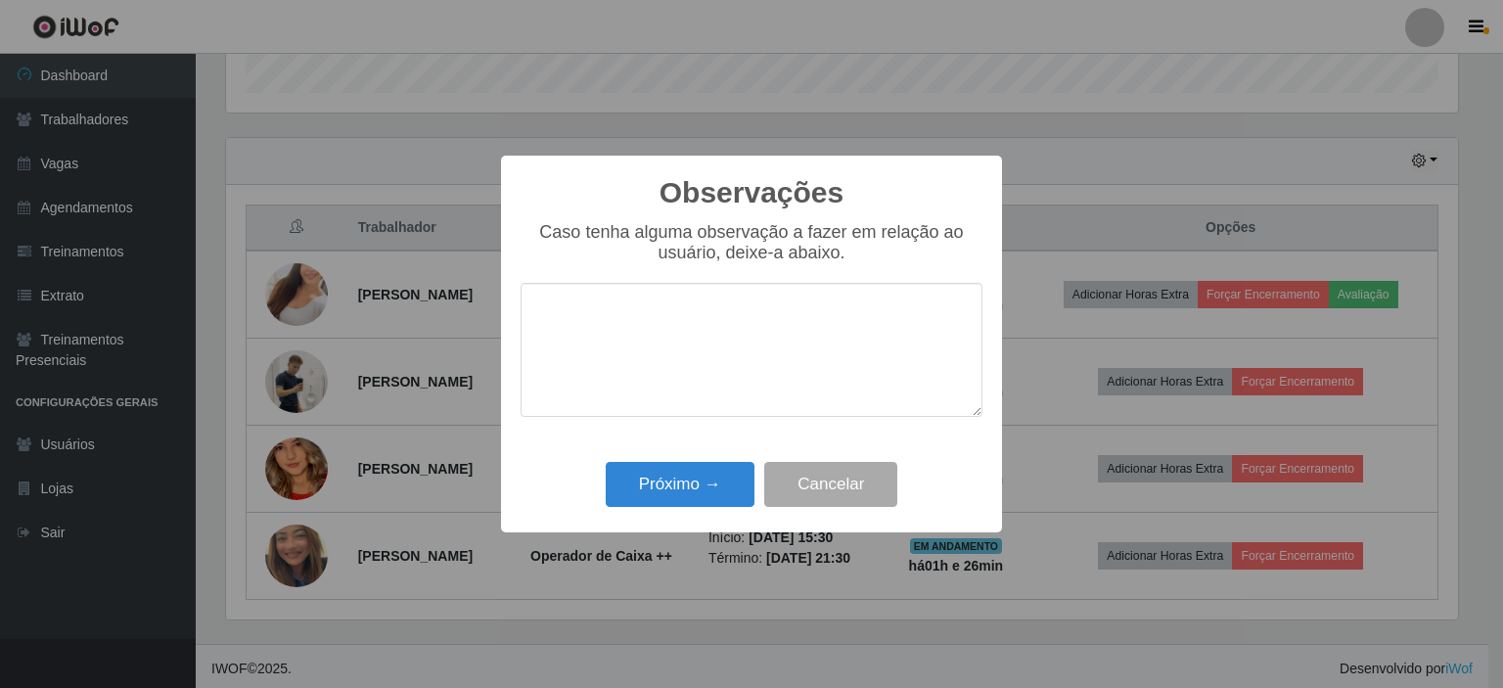
type textarea "A"
type textarea "E"
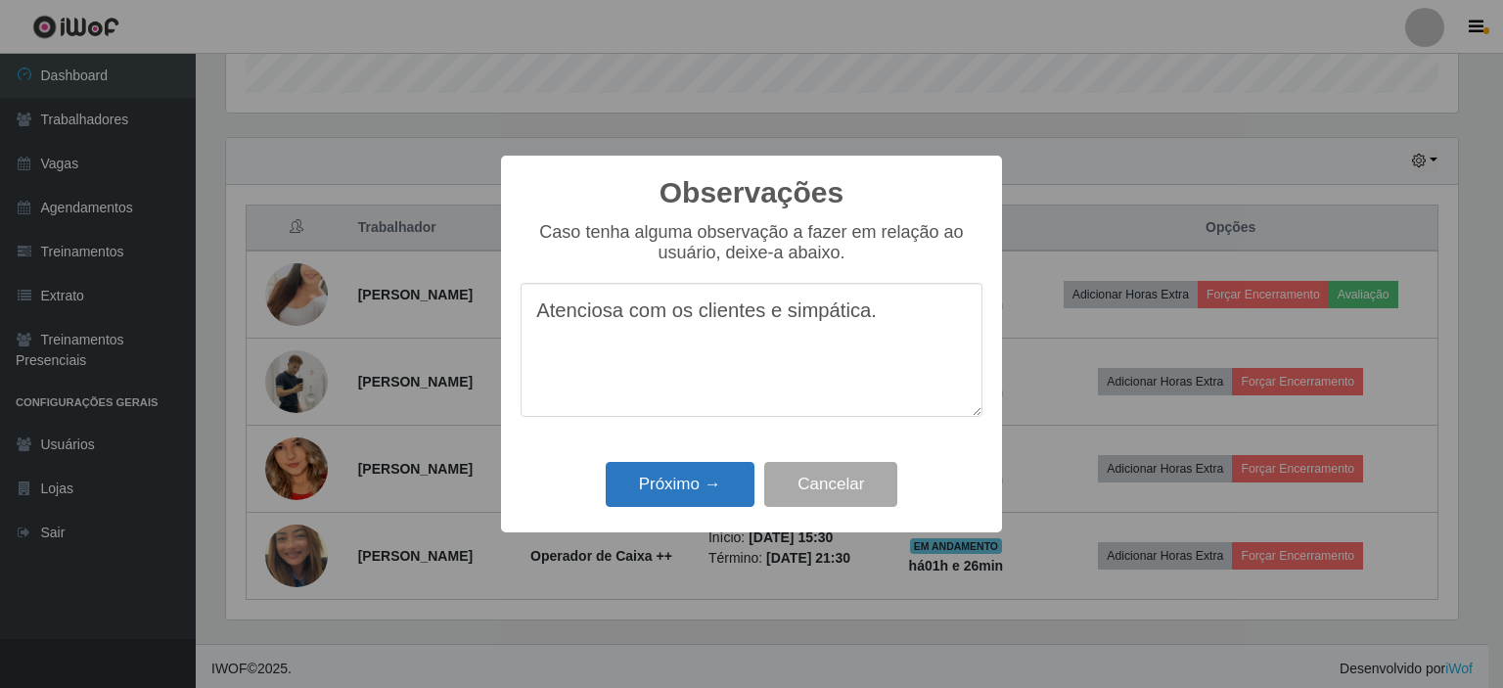
type textarea "Atenciosa com os clientes e simpática."
click at [696, 488] on button "Próximo →" at bounding box center [680, 485] width 149 height 46
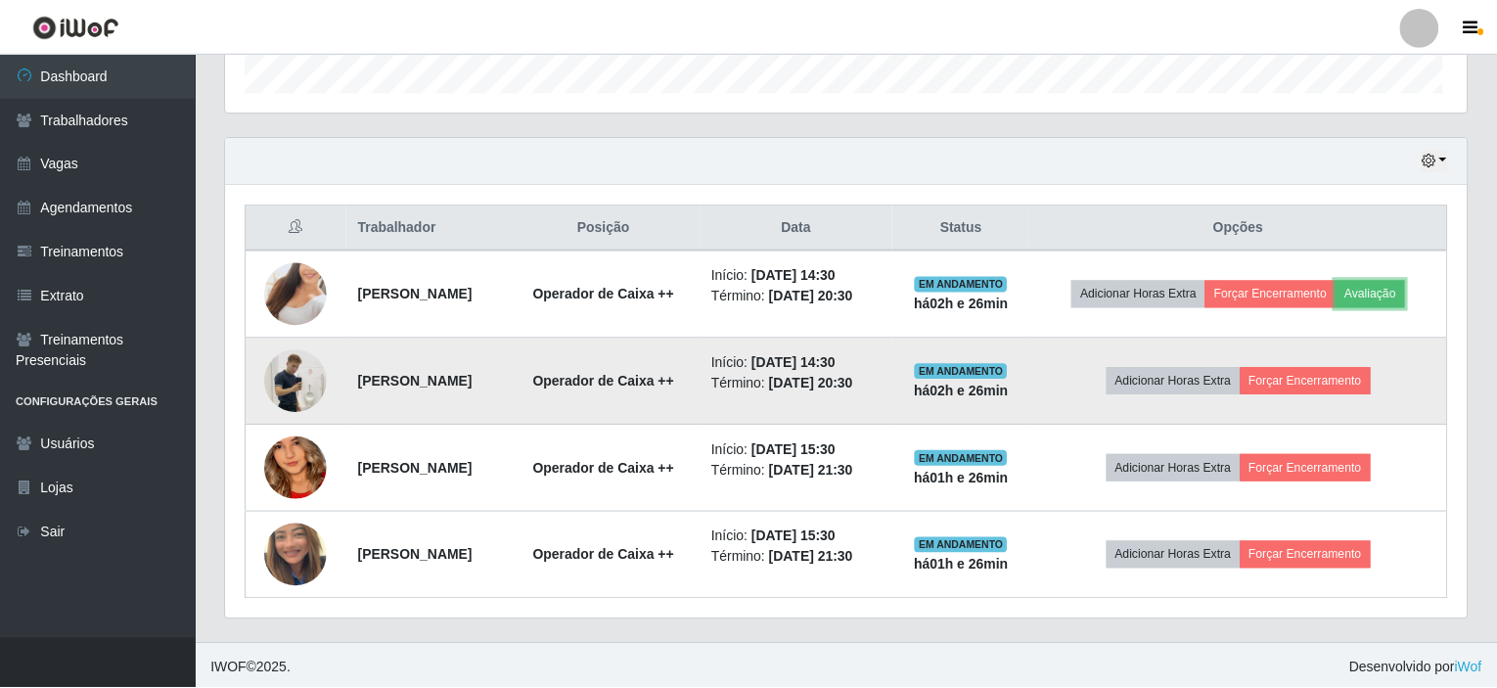
scroll to position [406, 1241]
